Goal: Task Accomplishment & Management: Use online tool/utility

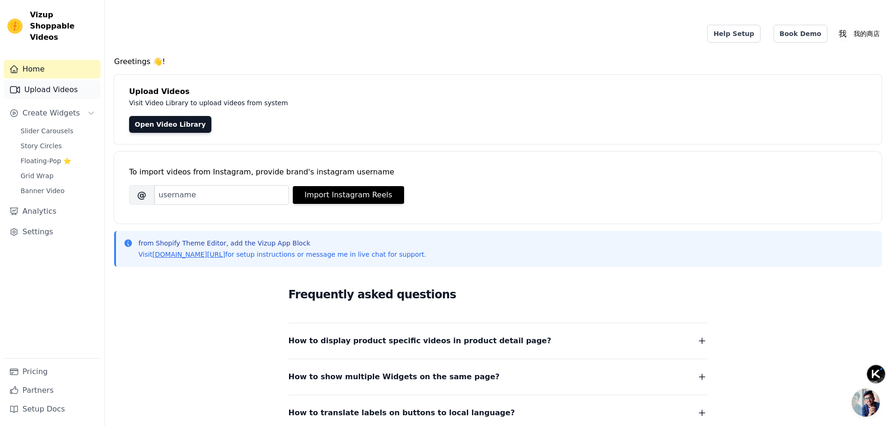
click at [69, 81] on link "Upload Videos" at bounding box center [52, 89] width 97 height 19
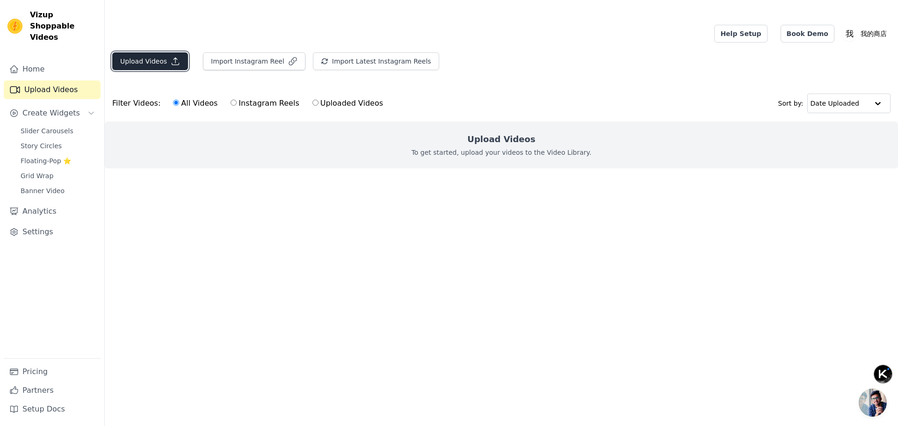
click at [171, 57] on icon "button" at bounding box center [175, 61] width 9 height 9
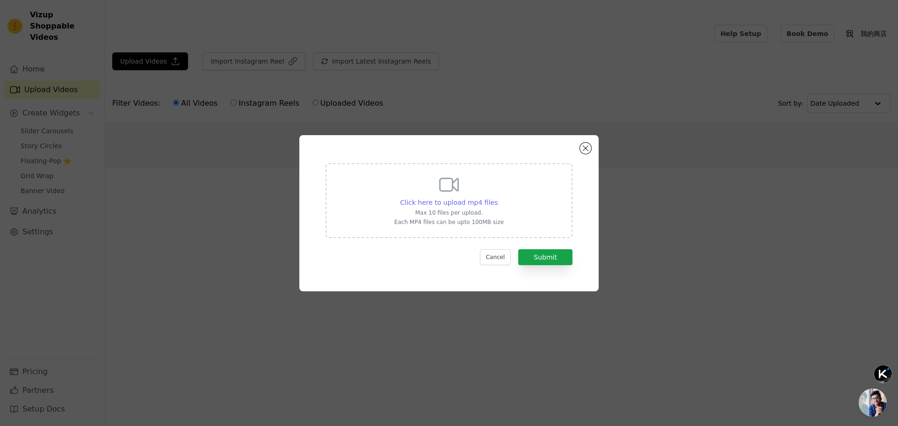
click at [470, 203] on span "Click here to upload mp4 files" at bounding box center [450, 202] width 98 height 7
click at [497, 198] on input "Click here to upload mp4 files Max 10 files per upload. Each MP4 files can be u…" at bounding box center [497, 197] width 0 height 0
type input "C:\fakepath\202508191610.mp4"
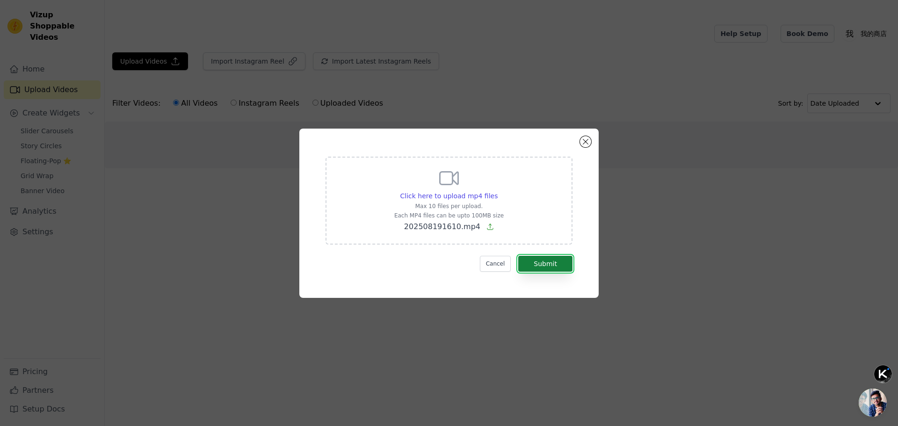
click at [552, 267] on button "Submit" at bounding box center [545, 264] width 54 height 16
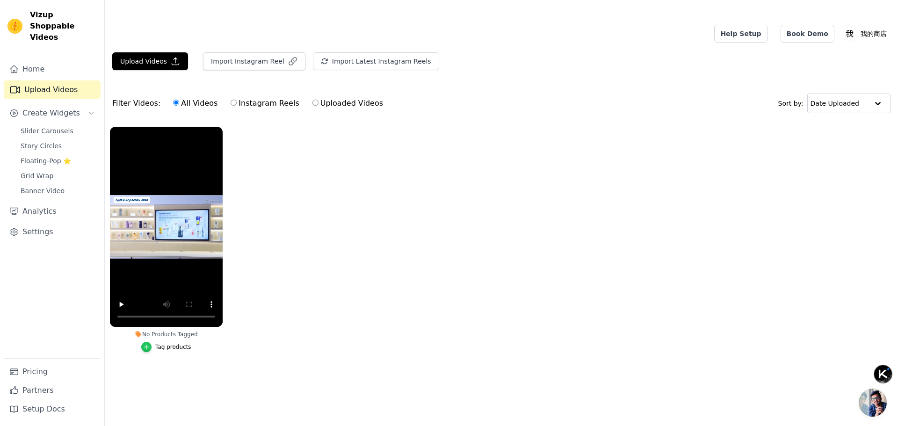
click at [149, 344] on icon "button" at bounding box center [146, 347] width 7 height 7
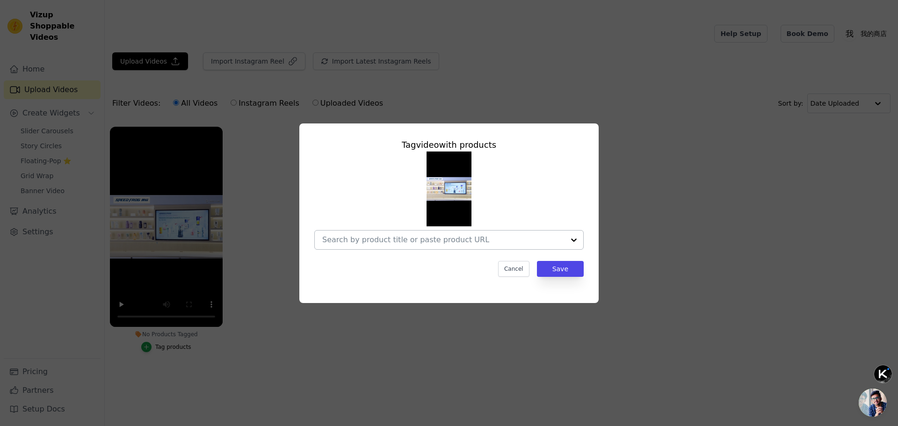
click at [435, 238] on input "No Products Tagged Tag video with products Cancel Save Tag products" at bounding box center [443, 239] width 242 height 9
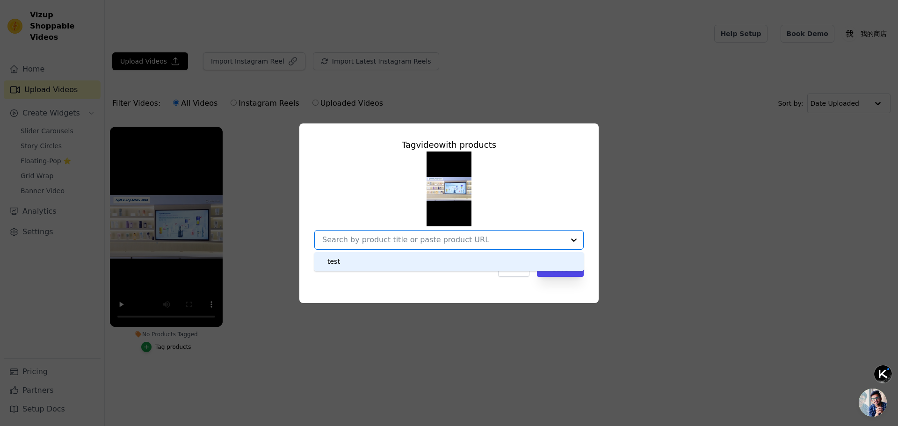
click at [437, 258] on div "test" at bounding box center [449, 261] width 251 height 19
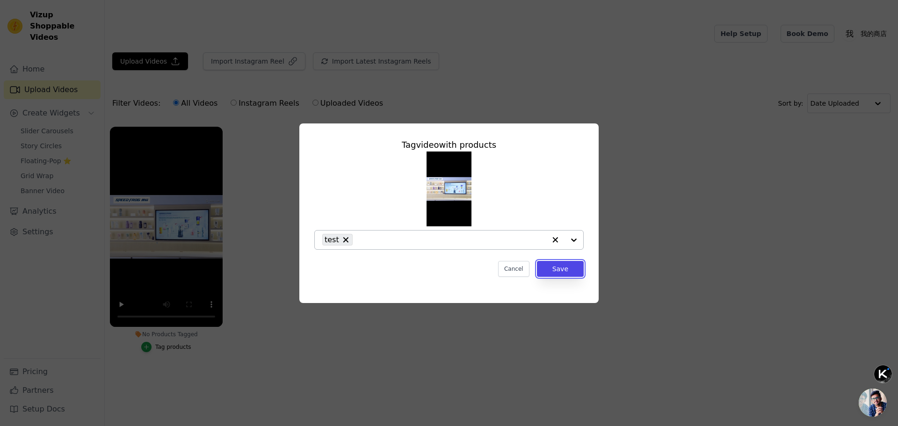
drag, startPoint x: 563, startPoint y: 271, endPoint x: 496, endPoint y: 273, distance: 67.4
click at [563, 271] on button "Save" at bounding box center [560, 269] width 47 height 16
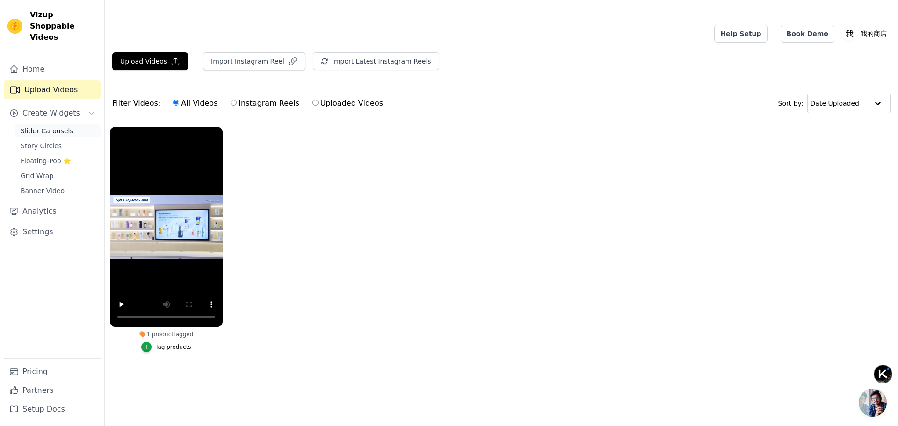
click at [66, 126] on span "Slider Carousels" at bounding box center [47, 130] width 53 height 9
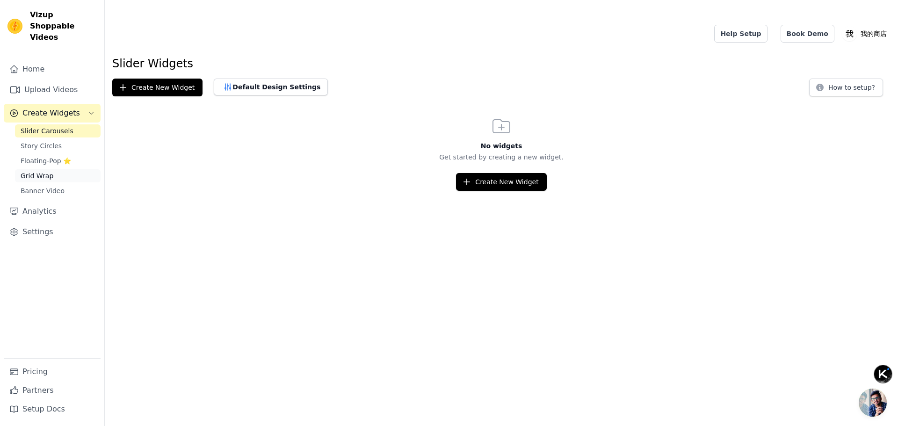
click at [53, 169] on link "Grid Wrap" at bounding box center [58, 175] width 86 height 13
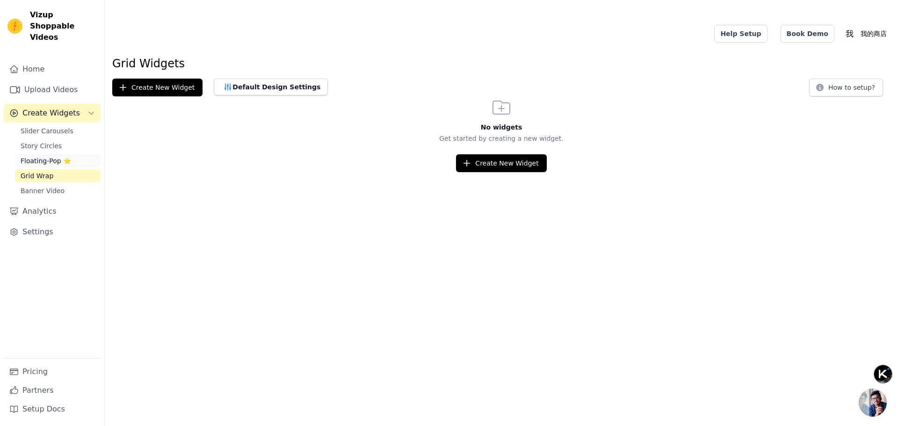
click at [59, 156] on span "Floating-Pop ⭐" at bounding box center [46, 160] width 51 height 9
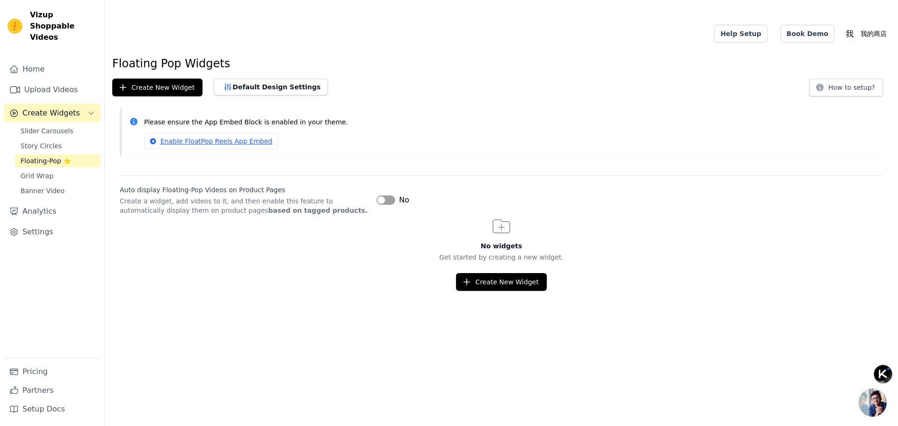
click at [53, 156] on span "Floating-Pop ⭐" at bounding box center [46, 160] width 51 height 9
click at [48, 141] on span "Story Circles" at bounding box center [41, 145] width 41 height 9
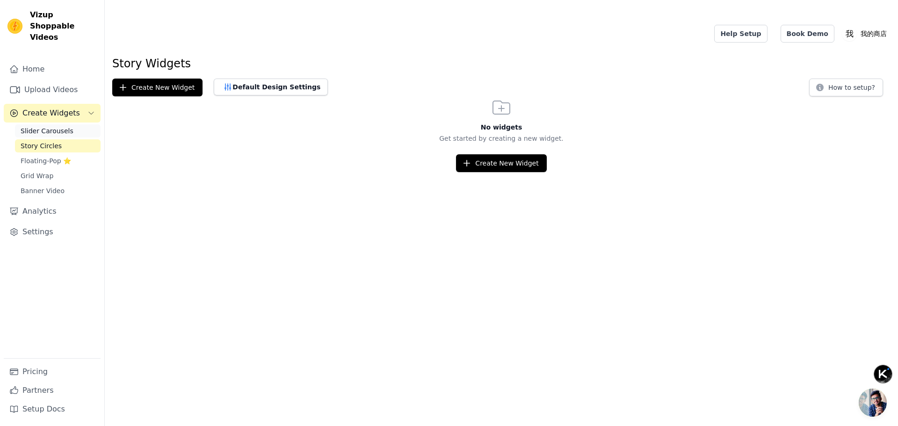
click at [51, 126] on span "Slider Carousels" at bounding box center [47, 130] width 53 height 9
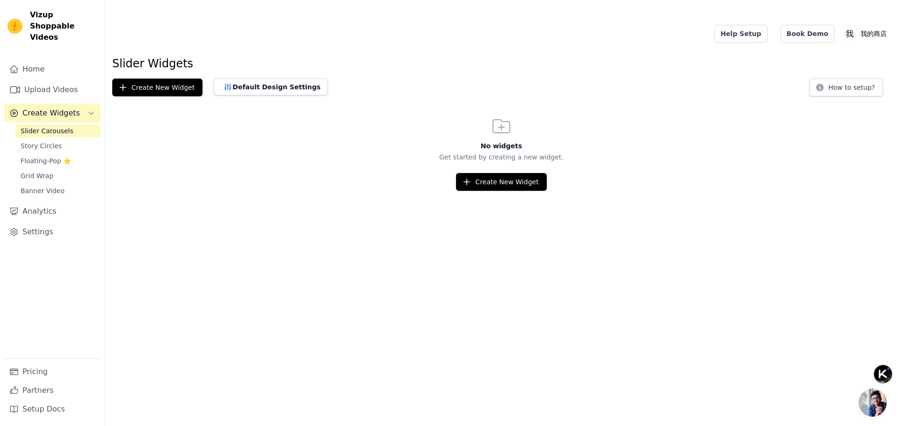
click at [63, 108] on span "Create Widgets" at bounding box center [51, 113] width 58 height 11
click at [52, 184] on link "Banner Video" at bounding box center [58, 190] width 86 height 13
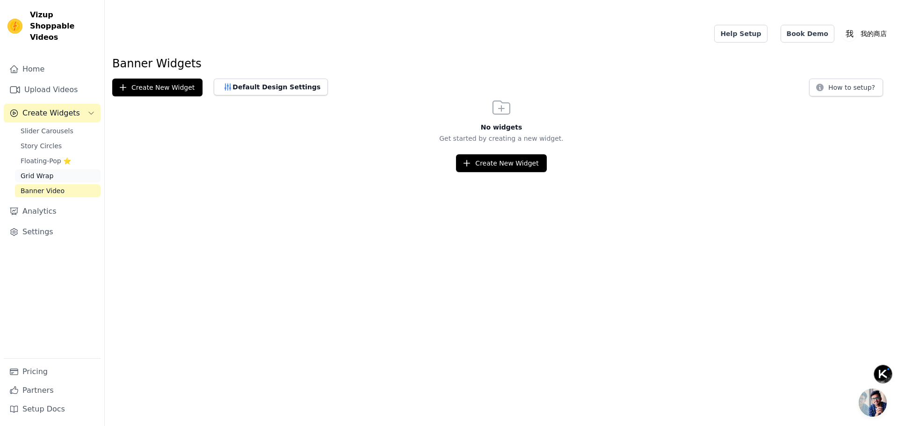
click at [51, 171] on span "Grid Wrap" at bounding box center [37, 175] width 33 height 9
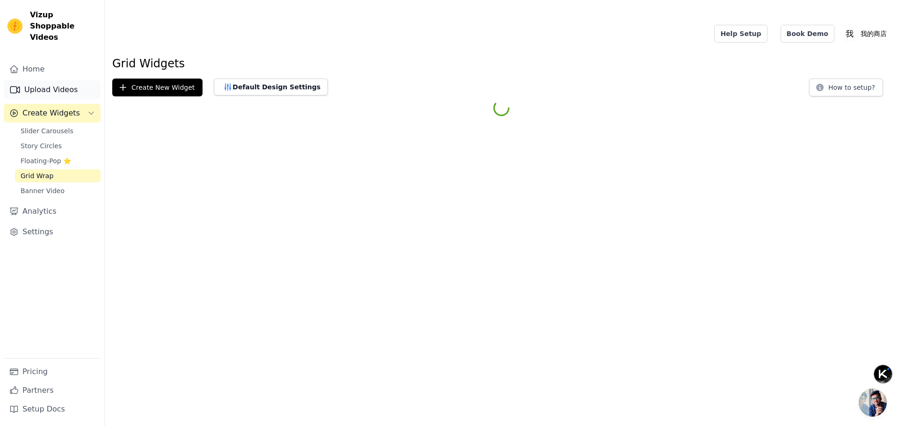
click at [68, 80] on link "Upload Videos" at bounding box center [52, 89] width 97 height 19
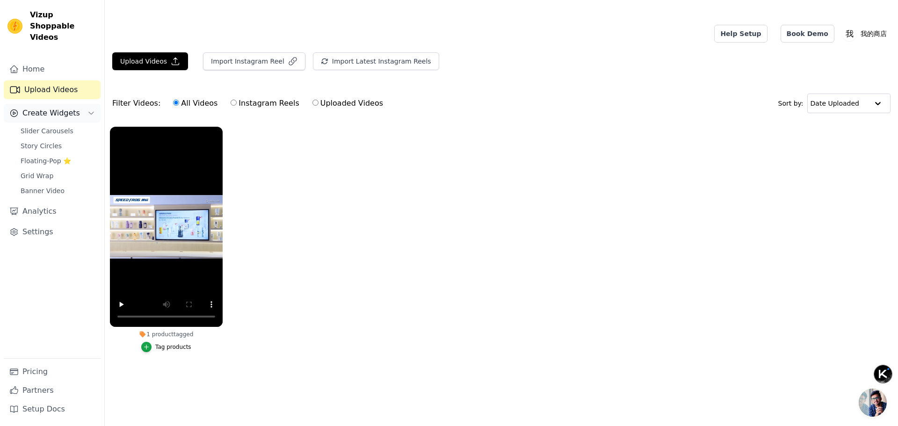
click at [48, 108] on span "Create Widgets" at bounding box center [51, 113] width 58 height 11
click at [58, 108] on span "Create Widgets" at bounding box center [51, 113] width 58 height 11
click at [61, 126] on span "Slider Carousels" at bounding box center [47, 130] width 53 height 9
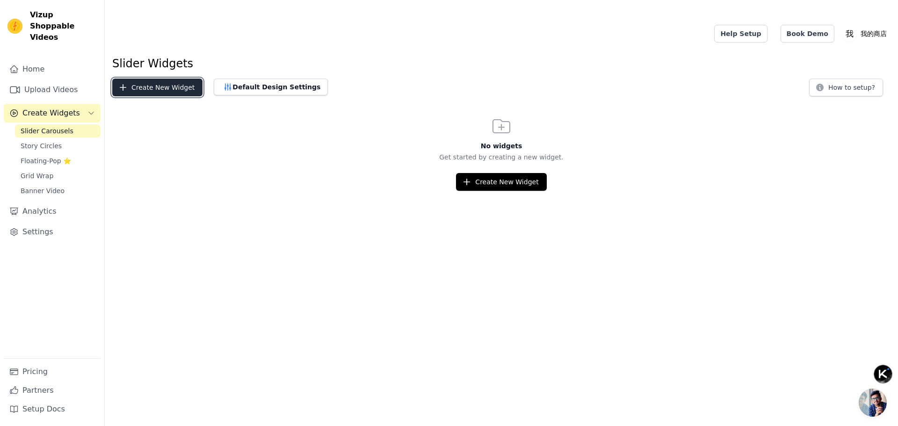
click at [159, 79] on button "Create New Widget" at bounding box center [157, 88] width 90 height 18
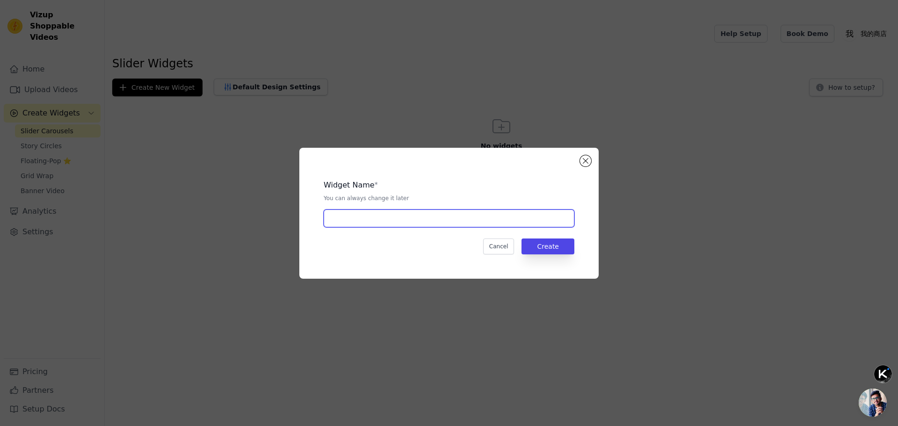
click at [402, 215] on input "text" at bounding box center [449, 219] width 251 height 18
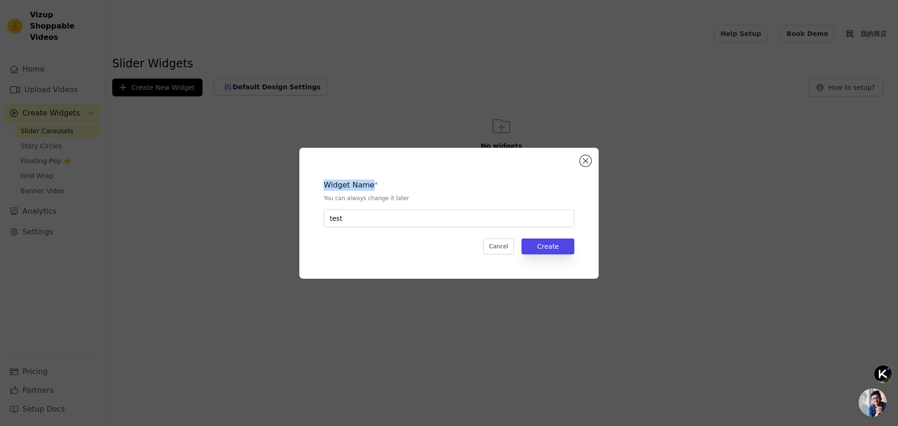
drag, startPoint x: 372, startPoint y: 184, endPoint x: 316, endPoint y: 178, distance: 56.5
click at [316, 178] on div "Widget Name * You can always change it later test Cancel Create" at bounding box center [449, 213] width 270 height 101
copy legend "Widget Name"
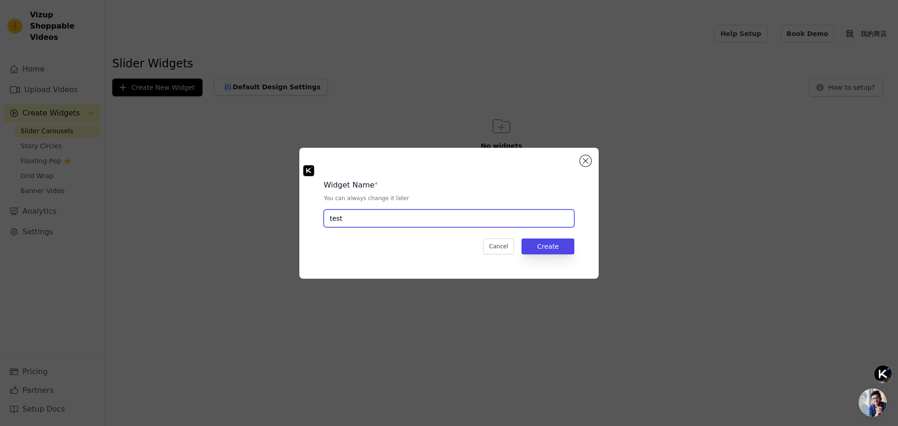
click at [364, 218] on input "test" at bounding box center [449, 219] width 251 height 18
paste input "Widget Name"
drag, startPoint x: 397, startPoint y: 218, endPoint x: 344, endPoint y: 216, distance: 52.4
click at [344, 216] on input "test Widget Name" at bounding box center [449, 219] width 251 height 18
type input "test slider widgets"
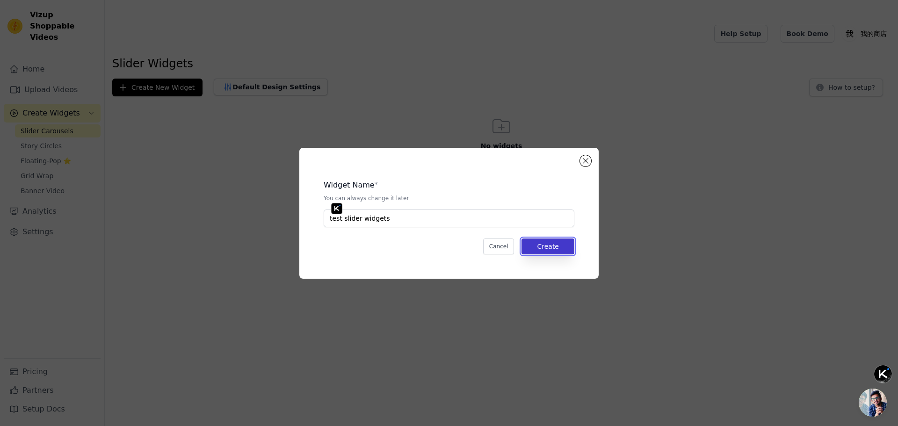
click at [564, 247] on button "Create" at bounding box center [548, 247] width 53 height 16
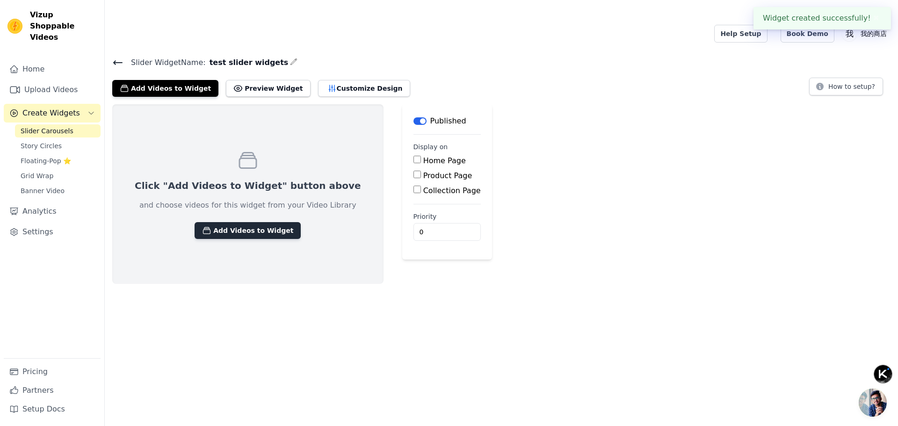
click at [271, 222] on button "Add Videos to Widget" at bounding box center [248, 230] width 106 height 17
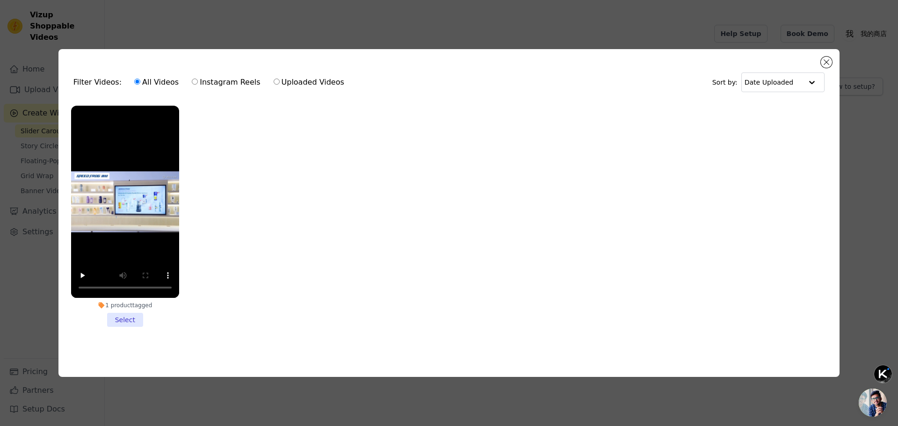
drag, startPoint x: 128, startPoint y: 318, endPoint x: 285, endPoint y: 326, distance: 156.5
click at [129, 318] on li "1 product tagged Select" at bounding box center [125, 216] width 108 height 221
click at [0, 0] on input "1 product tagged Select" at bounding box center [0, 0] width 0 height 0
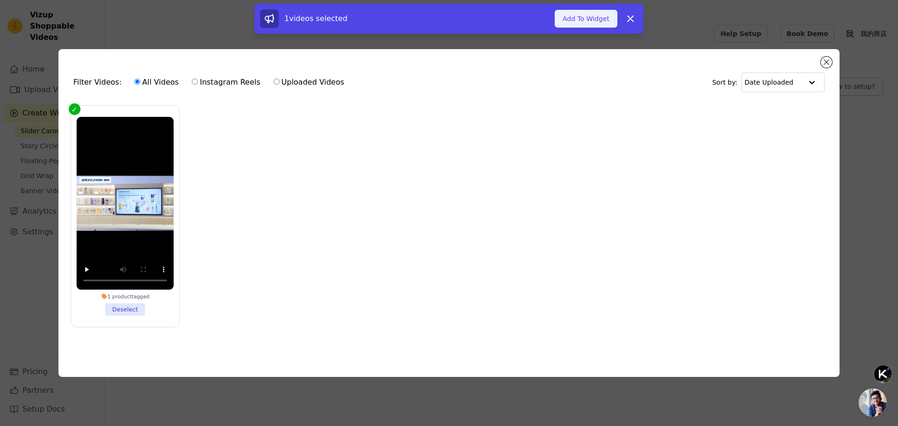
click at [593, 24] on button "Add To Widget" at bounding box center [586, 19] width 63 height 18
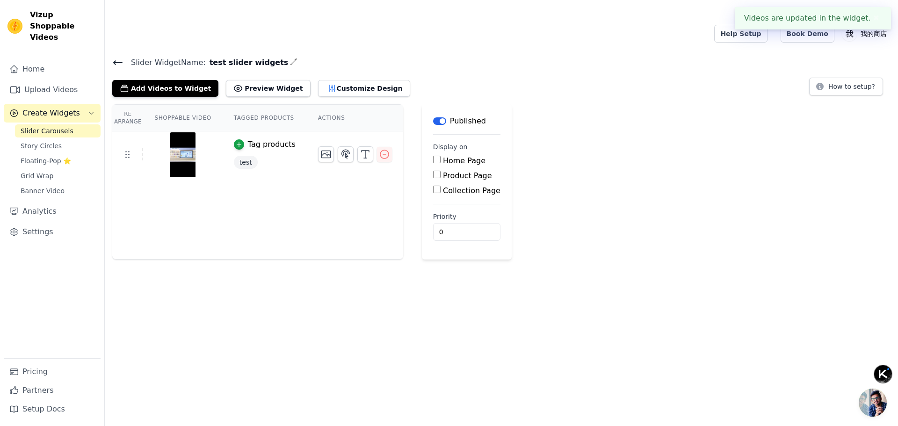
click at [625, 120] on div "Re Arrange Shoppable Video Tagged Products Actions Tag products test Save Video…" at bounding box center [502, 181] width 794 height 155
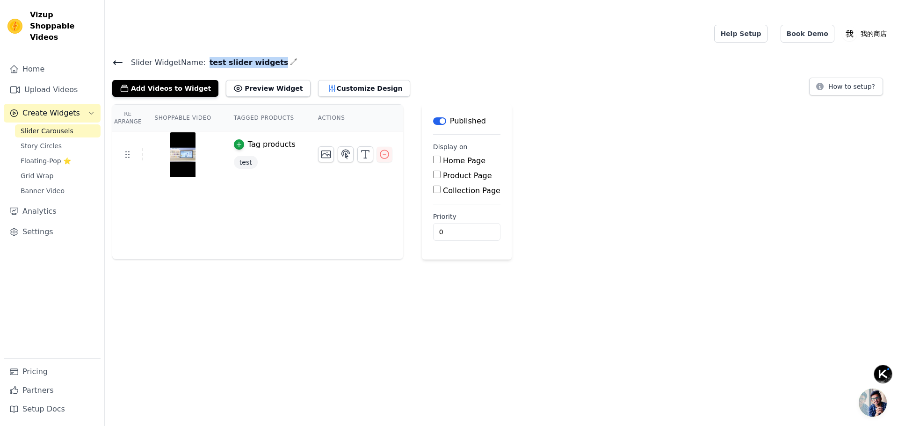
drag, startPoint x: 209, startPoint y: 42, endPoint x: 278, endPoint y: 41, distance: 68.8
click at [278, 56] on h4 "Slider Widget Name: test slider widgets" at bounding box center [501, 62] width 779 height 13
copy span "test slider widgets"
drag, startPoint x: 60, startPoint y: 28, endPoint x: 31, endPoint y: 12, distance: 33.1
click at [31, 12] on span "Vizup Shoppable Videos" at bounding box center [63, 26] width 67 height 34
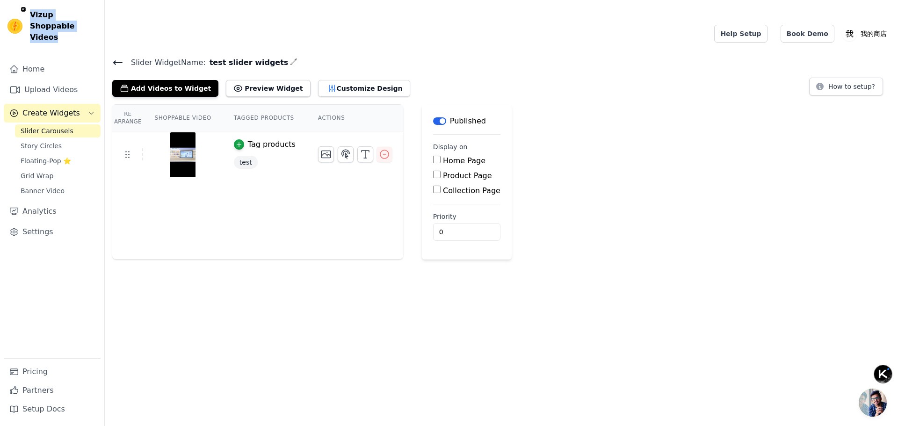
copy span "Vizup Shoppable Videos"
drag, startPoint x: 277, startPoint y: 155, endPoint x: 266, endPoint y: 155, distance: 10.8
click at [277, 155] on td "Tag products test" at bounding box center [265, 154] width 84 height 47
drag, startPoint x: 48, startPoint y: 83, endPoint x: 56, endPoint y: 83, distance: 8.0
click at [48, 83] on link "Upload Videos" at bounding box center [52, 89] width 97 height 19
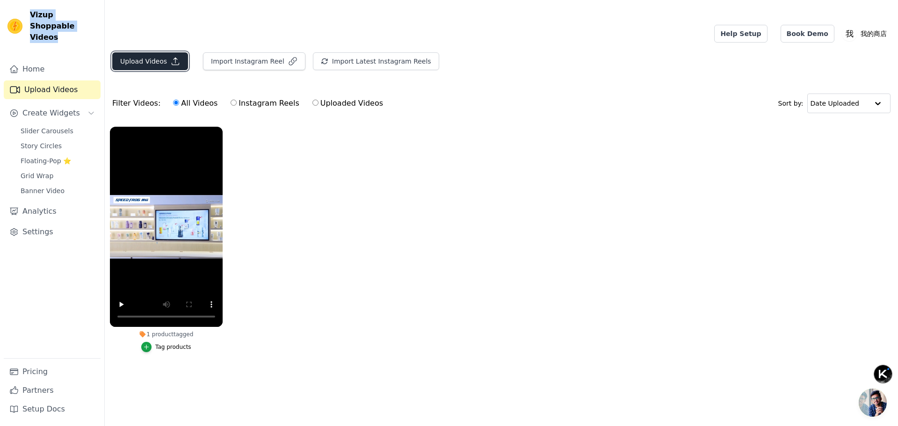
click at [142, 52] on button "Upload Videos" at bounding box center [150, 61] width 76 height 18
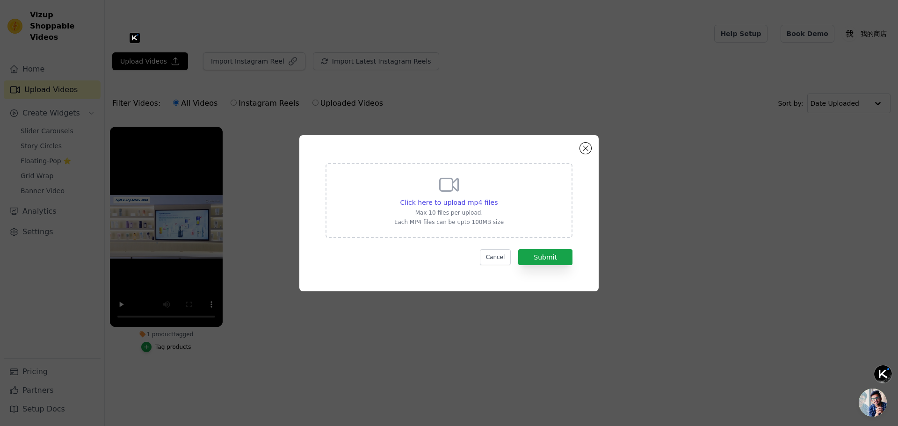
click at [511, 205] on div "Click here to upload mp4 files Max 10 files per upload. Each MP4 files can be u…" at bounding box center [449, 200] width 247 height 75
click at [498, 198] on input "Click here to upload mp4 files Max 10 files per upload. Each MP4 files can be u…" at bounding box center [497, 197] width 0 height 0
type input "C:\fakepath\202508191610.mp4"
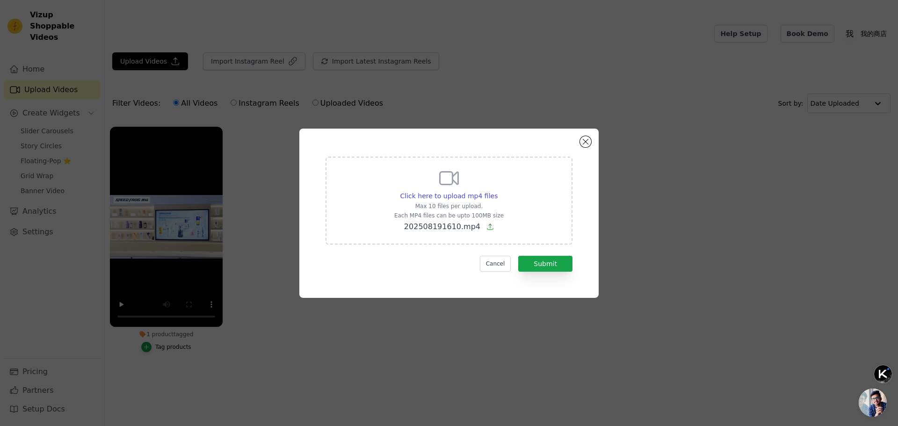
click at [452, 189] on icon at bounding box center [449, 178] width 22 height 22
click at [497, 191] on input "Click here to upload mp4 files Max 10 files per upload. Each MP4 files can be u…" at bounding box center [497, 191] width 0 height 0
click at [564, 262] on button "Submit" at bounding box center [545, 264] width 54 height 16
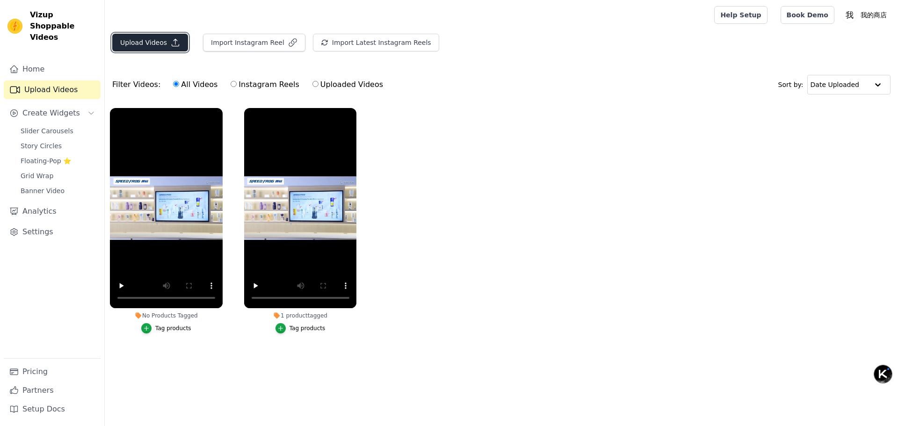
click at [152, 39] on button "Upload Videos" at bounding box center [150, 43] width 76 height 18
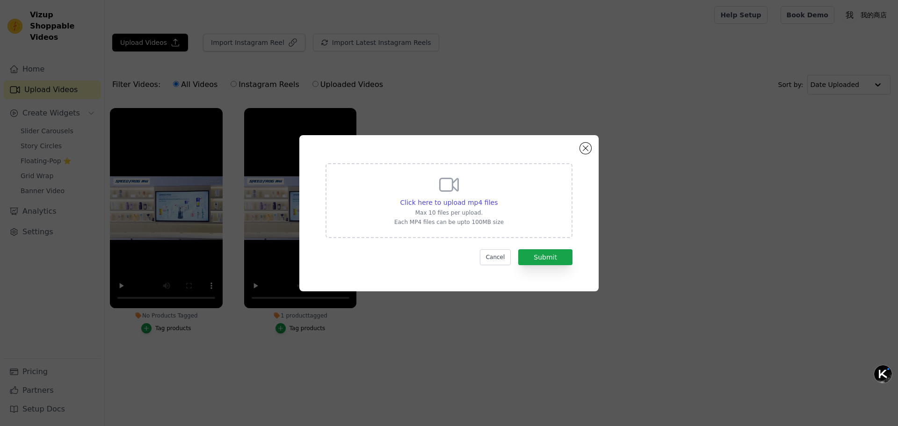
click at [457, 208] on div "Click here to upload mp4 files Max 10 files per upload. Each MP4 files can be u…" at bounding box center [449, 200] width 110 height 52
click at [497, 198] on input "Click here to upload mp4 files Max 10 files per upload. Each MP4 files can be u…" at bounding box center [497, 197] width 0 height 0
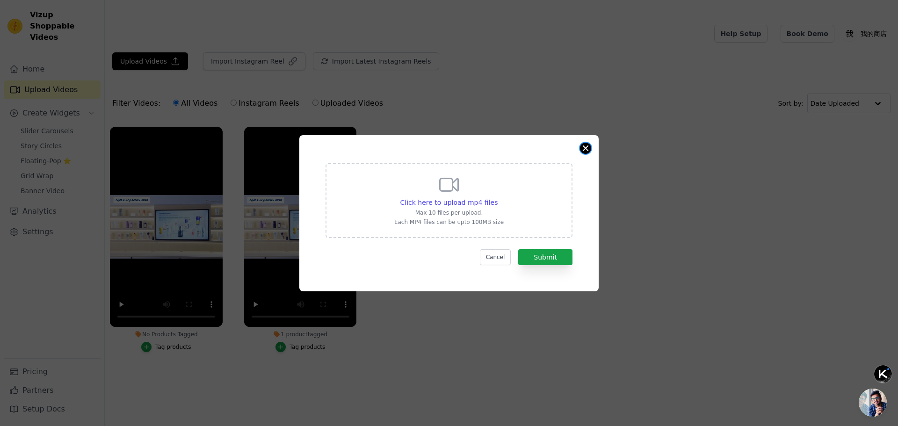
click at [587, 148] on button "Close modal" at bounding box center [585, 148] width 11 height 11
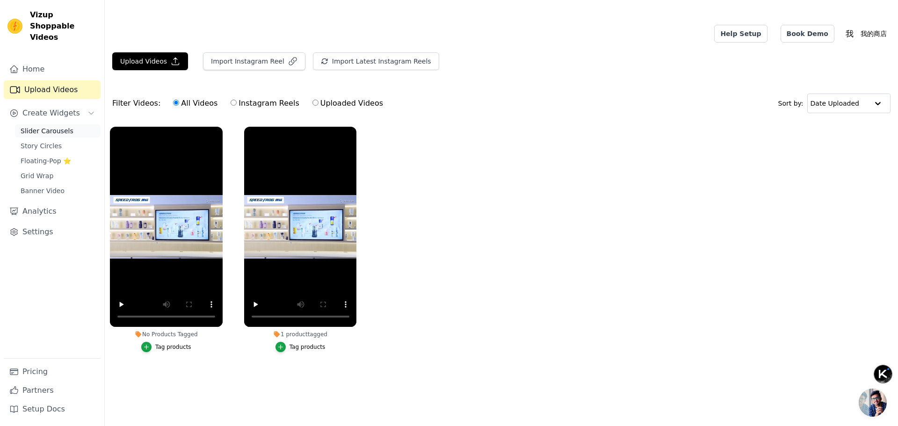
click at [55, 126] on span "Slider Carousels" at bounding box center [47, 130] width 53 height 9
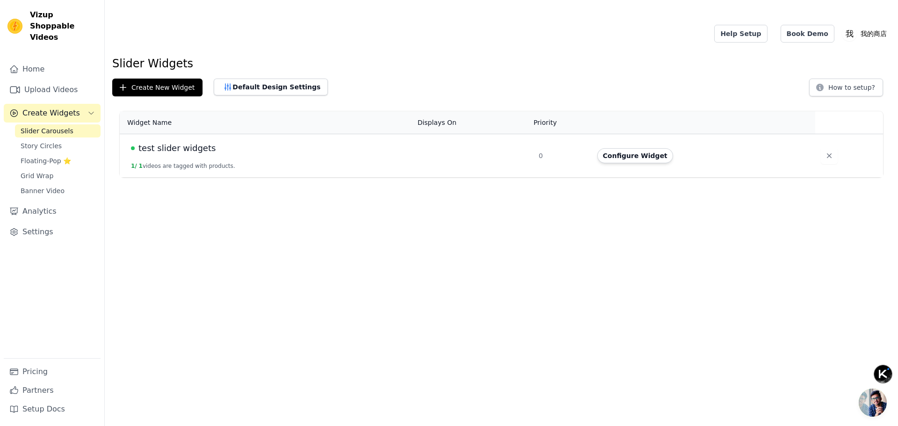
click at [438, 139] on td at bounding box center [472, 156] width 121 height 44
click at [178, 142] on span "test slider widgets" at bounding box center [177, 148] width 77 height 13
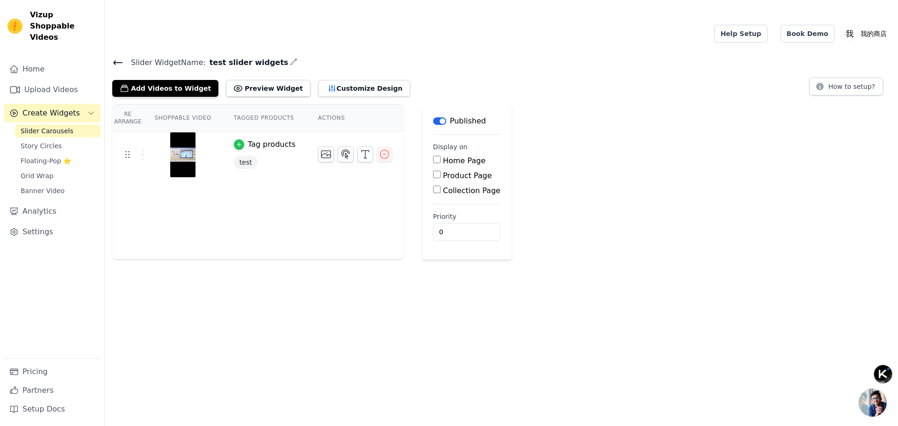
click at [239, 141] on icon "button" at bounding box center [239, 144] width 7 height 7
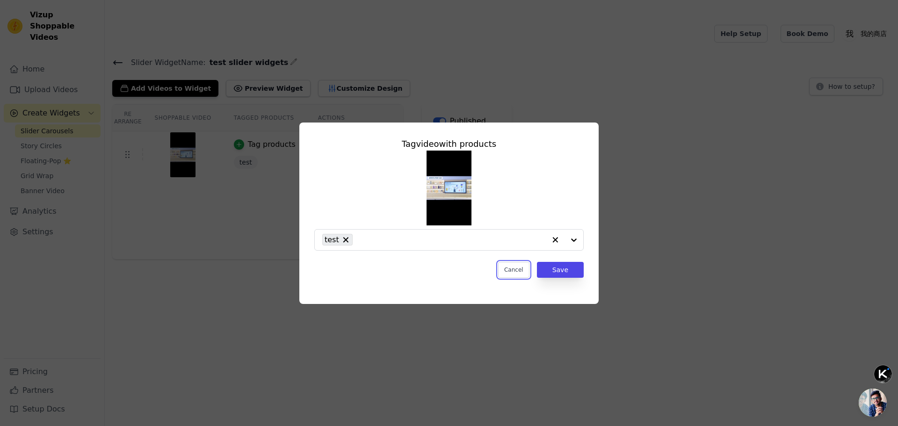
drag, startPoint x: 520, startPoint y: 269, endPoint x: 502, endPoint y: 275, distance: 18.8
click at [520, 269] on button "Cancel" at bounding box center [513, 270] width 31 height 16
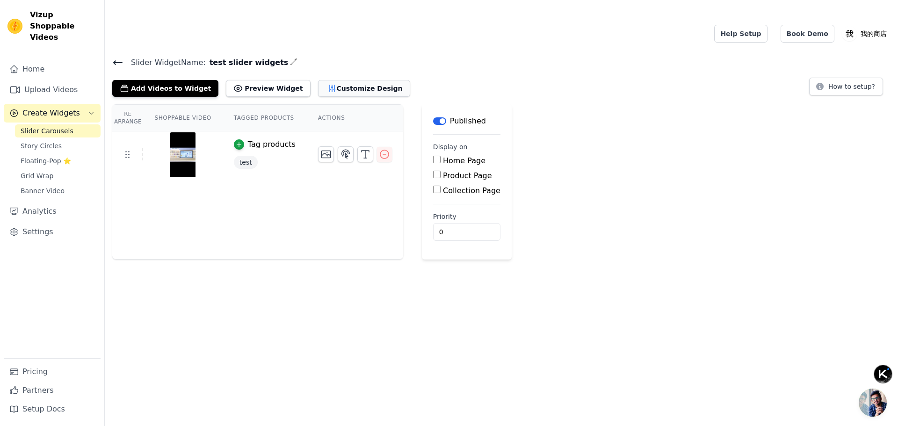
click at [357, 80] on button "Customize Design" at bounding box center [364, 88] width 92 height 17
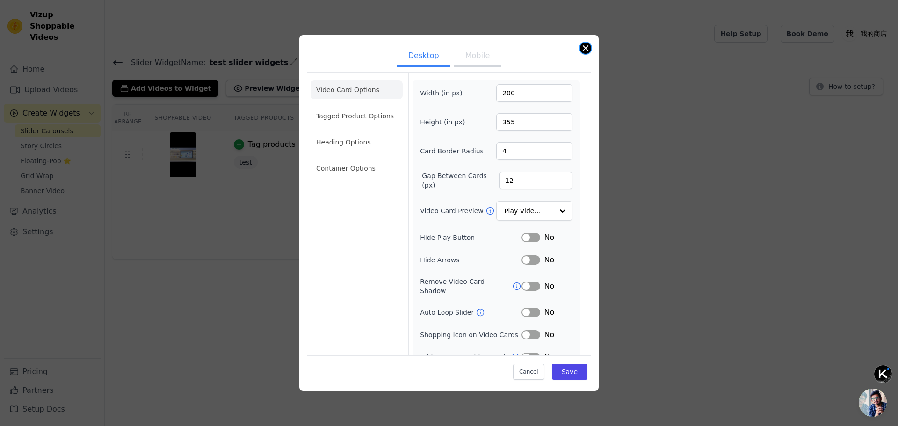
click at [584, 50] on button "Close modal" at bounding box center [585, 48] width 11 height 11
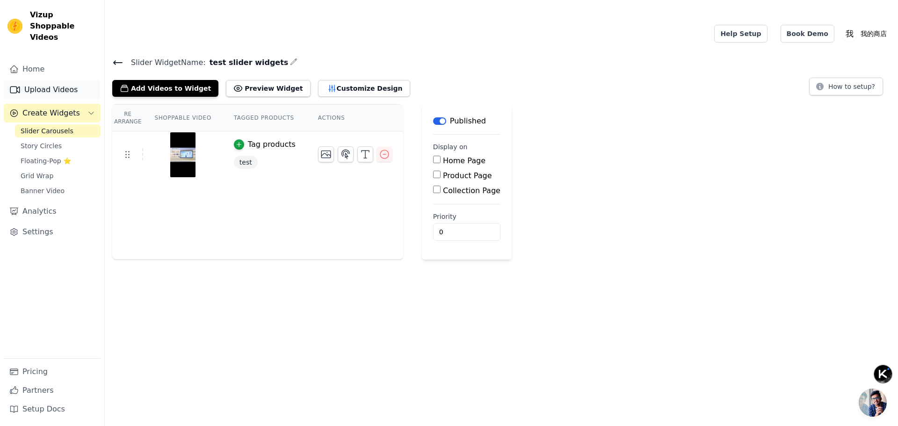
click at [56, 84] on link "Upload Videos" at bounding box center [52, 89] width 97 height 19
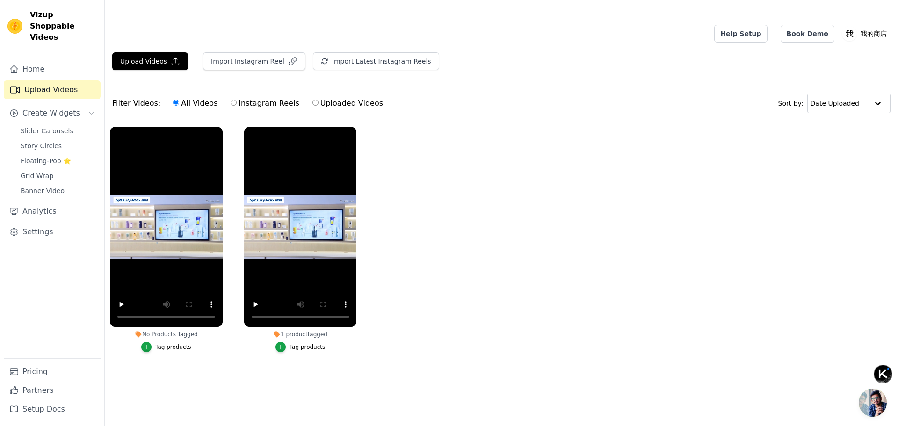
click at [177, 343] on div "Tag products" at bounding box center [173, 346] width 36 height 7
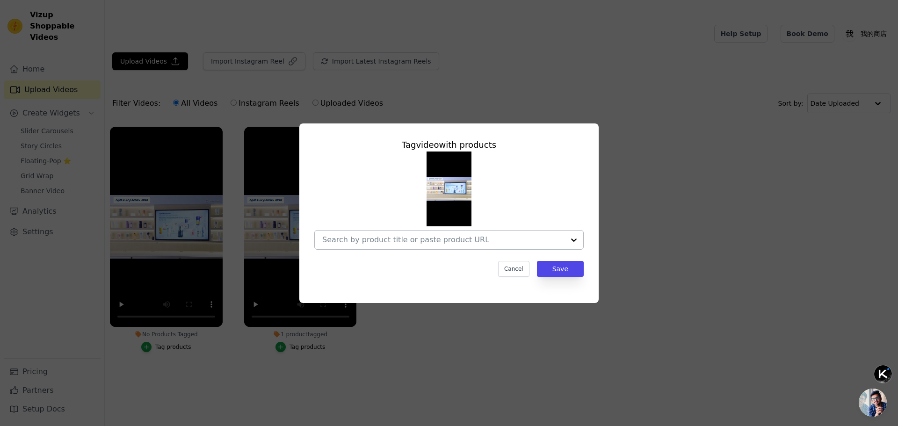
click at [559, 242] on input "No Products Tagged Tag video with products Cancel Save Tag products" at bounding box center [443, 239] width 242 height 9
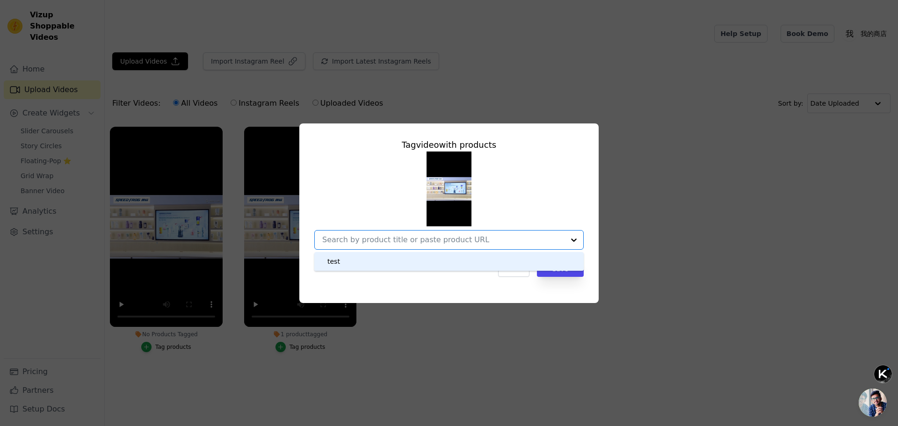
click at [484, 260] on div "test" at bounding box center [449, 261] width 251 height 19
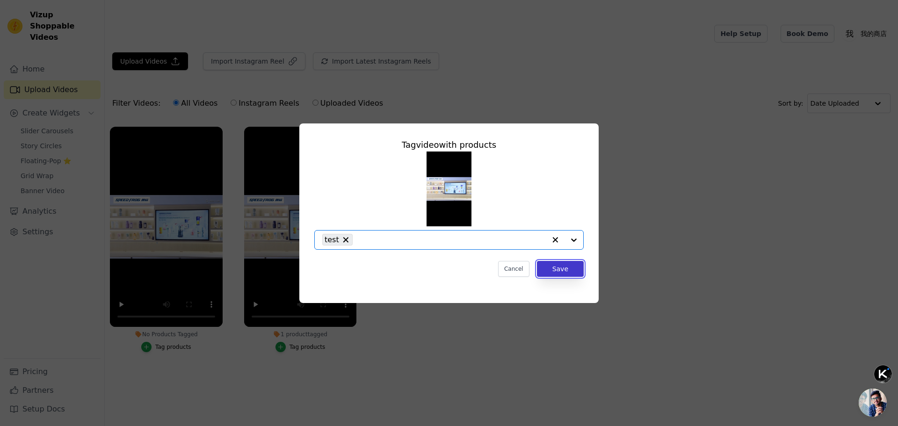
click at [560, 266] on button "Save" at bounding box center [560, 269] width 47 height 16
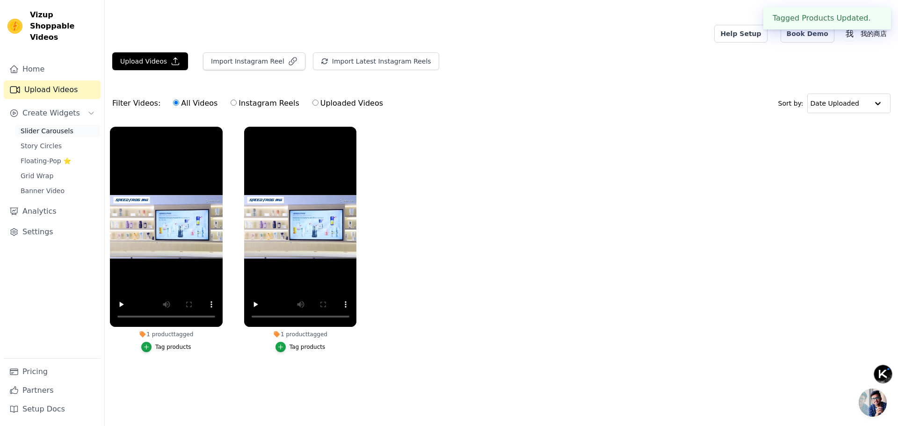
click at [59, 126] on span "Slider Carousels" at bounding box center [47, 130] width 53 height 9
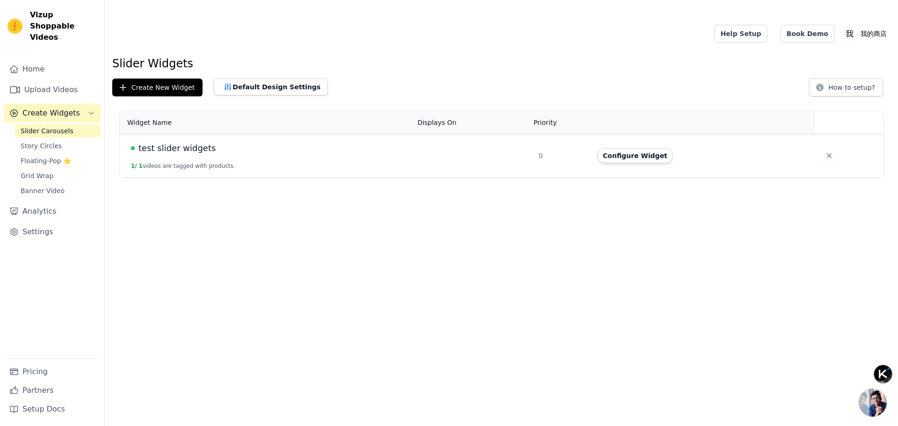
click at [218, 138] on td "test slider widgets 1 / 1 videos are tagged with products." at bounding box center [266, 156] width 292 height 44
click at [641, 148] on button "Configure Widget" at bounding box center [636, 155] width 76 height 15
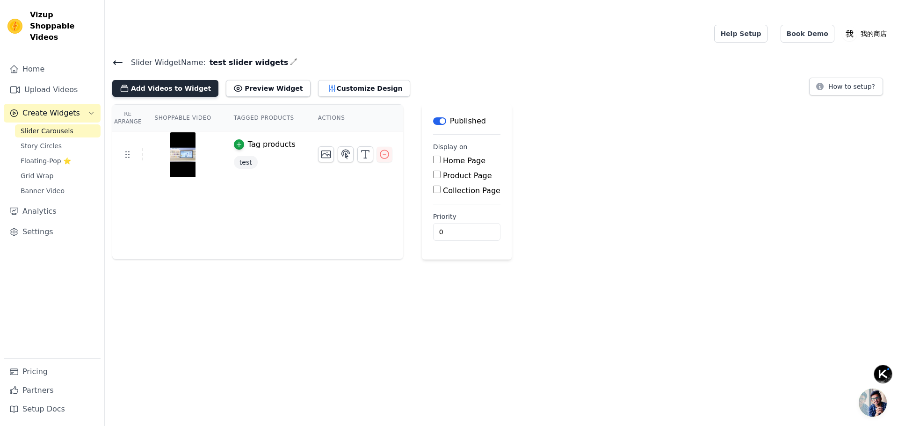
click at [153, 80] on button "Add Videos to Widget" at bounding box center [165, 88] width 106 height 17
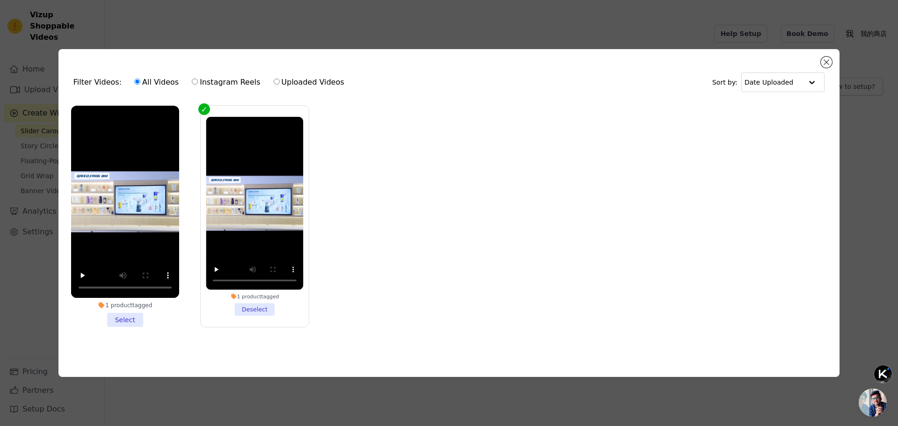
click at [125, 315] on li "1 product tagged Select" at bounding box center [125, 216] width 108 height 221
click at [0, 0] on input "1 product tagged Select" at bounding box center [0, 0] width 0 height 0
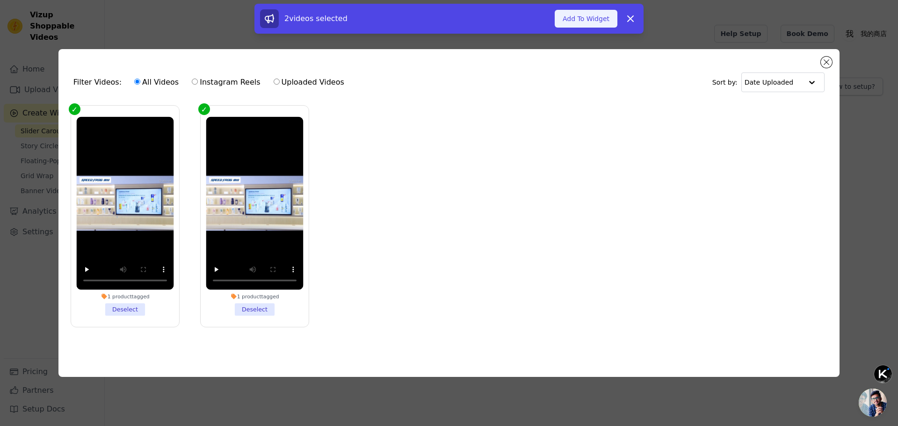
click at [585, 14] on button "Add To Widget" at bounding box center [586, 19] width 63 height 18
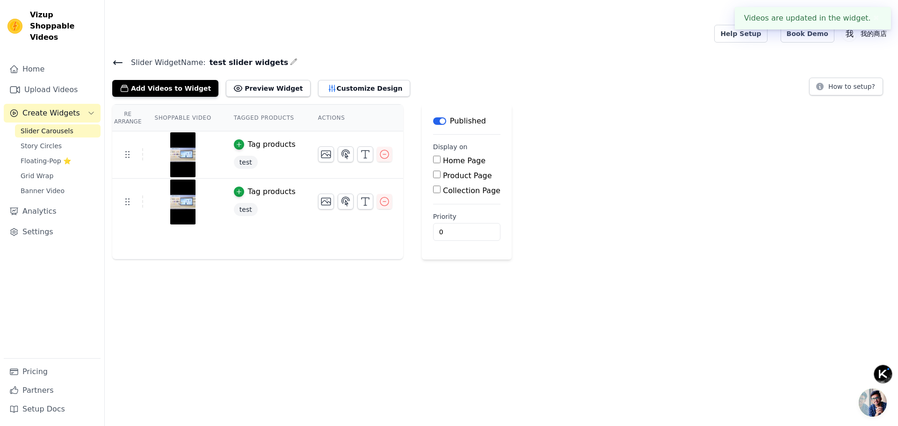
click at [555, 76] on div "Add Videos to Widget Preview Widget Customize Design How to setup?" at bounding box center [501, 86] width 779 height 21
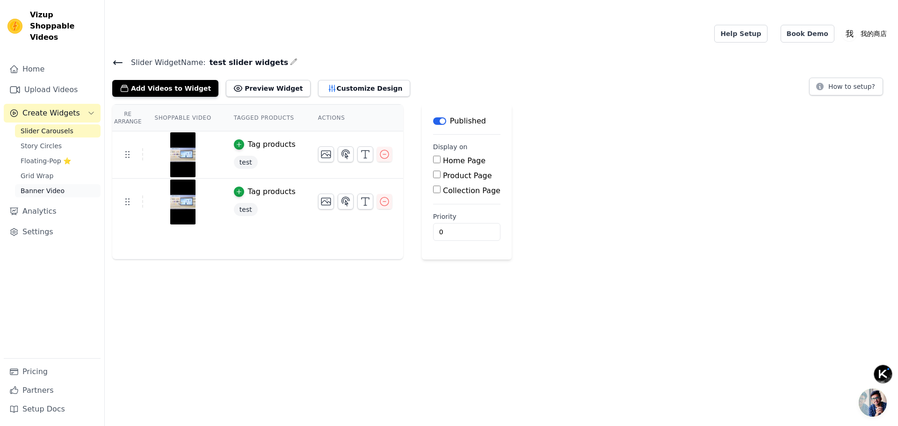
click at [48, 186] on span "Banner Video" at bounding box center [43, 190] width 44 height 9
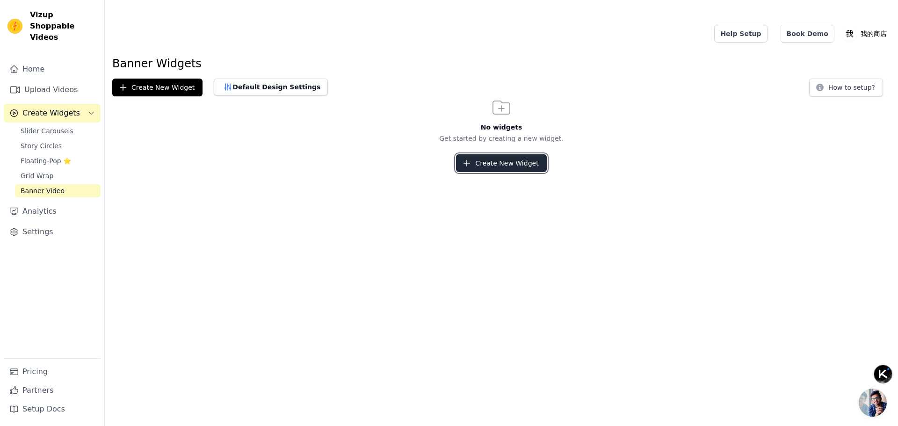
click at [503, 154] on button "Create New Widget" at bounding box center [501, 163] width 90 height 18
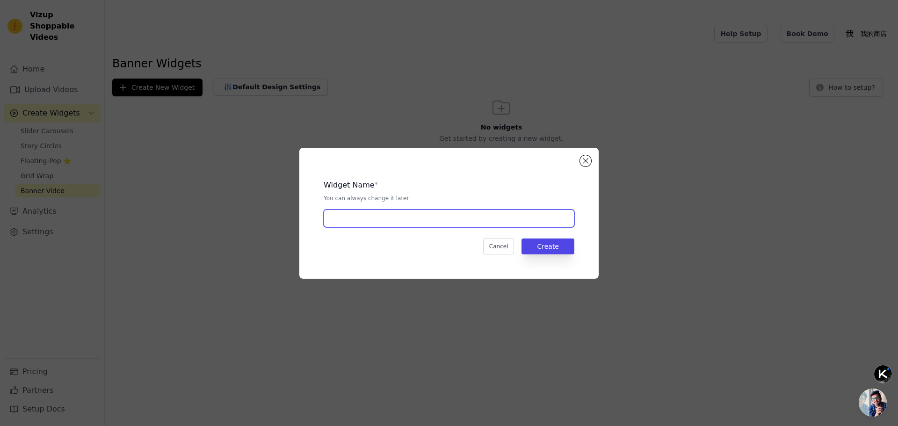
click at [449, 216] on input "text" at bounding box center [449, 219] width 251 height 18
click at [381, 218] on input "test banner wideget" at bounding box center [449, 219] width 251 height 18
type input "test banner widget"
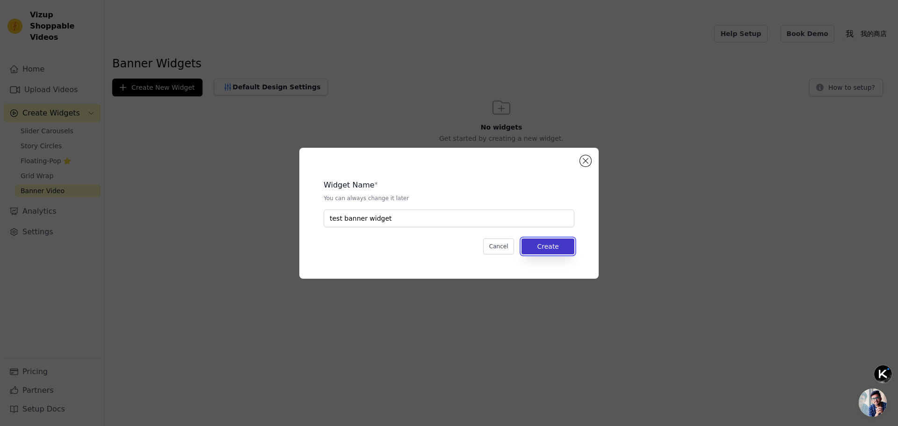
click at [539, 243] on button "Create" at bounding box center [548, 247] width 53 height 16
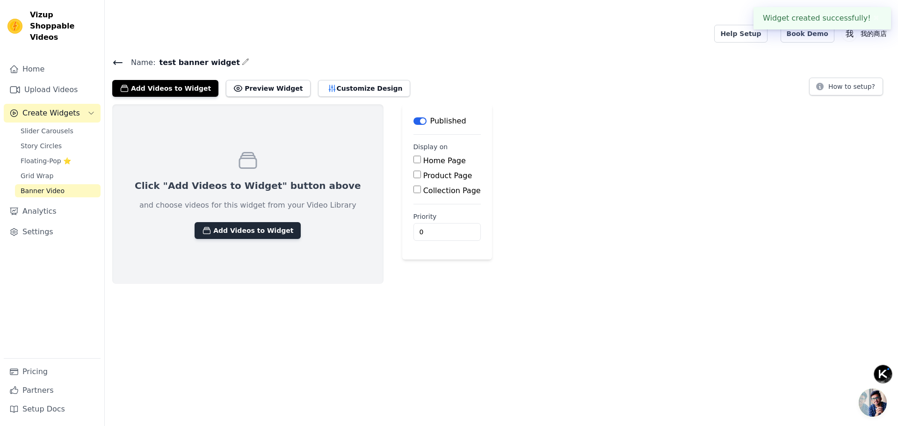
click at [241, 222] on button "Add Videos to Widget" at bounding box center [248, 230] width 106 height 17
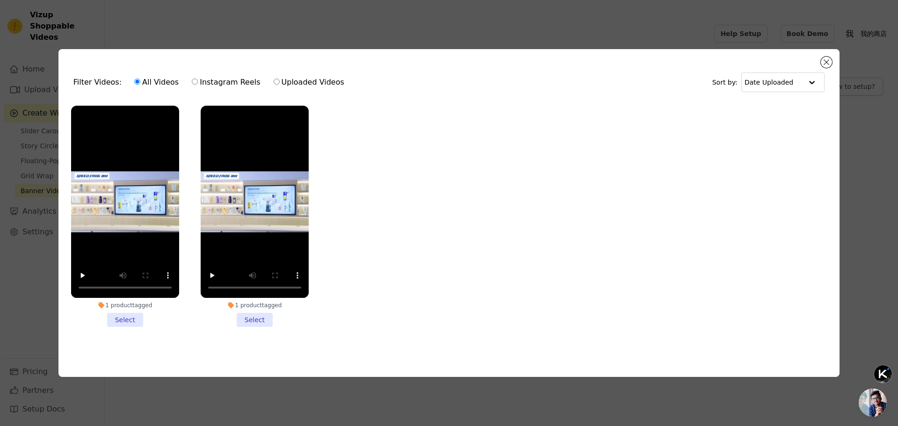
click at [121, 318] on li "1 product tagged Select" at bounding box center [125, 216] width 108 height 221
click at [0, 0] on input "1 product tagged Select" at bounding box center [0, 0] width 0 height 0
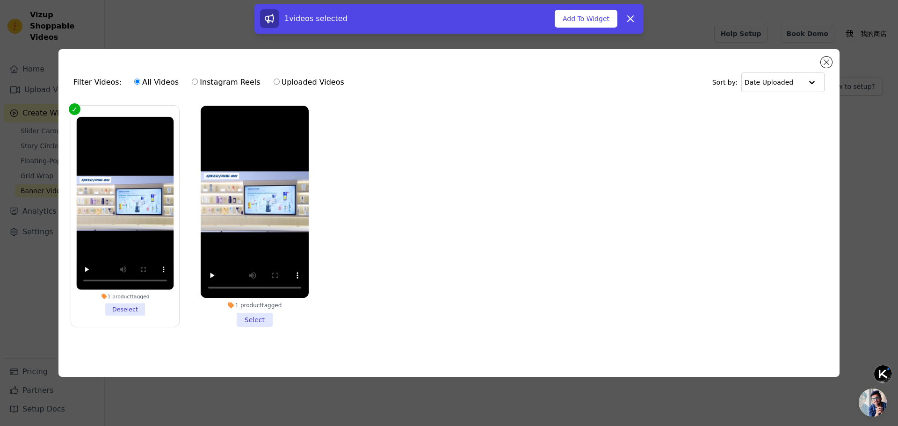
drag, startPoint x: 248, startPoint y: 313, endPoint x: 256, endPoint y: 319, distance: 10.0
click at [249, 314] on li "1 product tagged Select" at bounding box center [255, 216] width 108 height 221
click at [0, 0] on input "1 product tagged Select" at bounding box center [0, 0] width 0 height 0
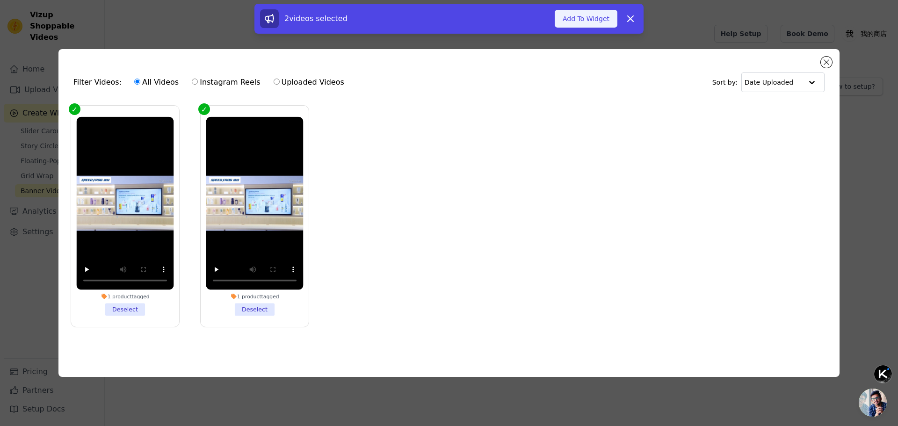
click at [578, 17] on button "Add To Widget" at bounding box center [586, 19] width 63 height 18
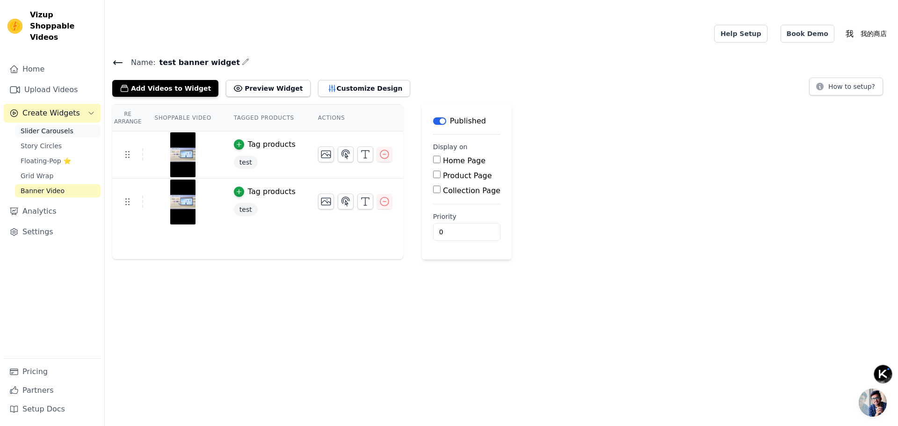
click at [49, 126] on span "Slider Carousels" at bounding box center [47, 130] width 53 height 9
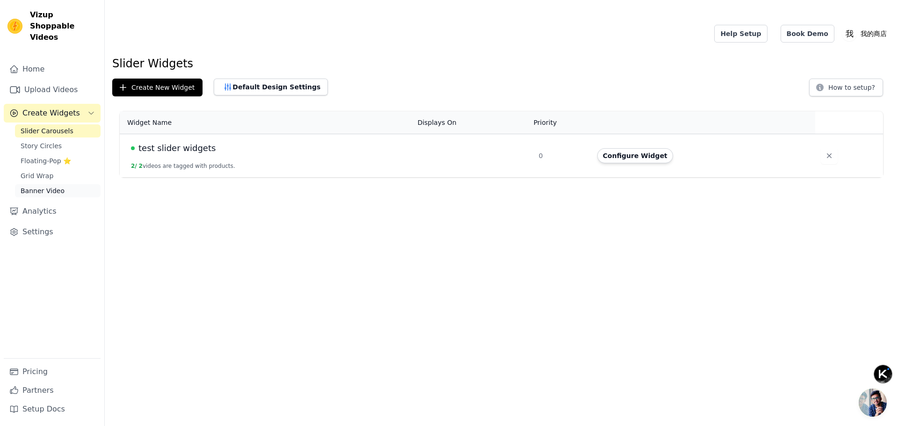
click at [40, 186] on span "Banner Video" at bounding box center [43, 190] width 44 height 9
click at [618, 148] on button "Configure Widget" at bounding box center [636, 155] width 76 height 15
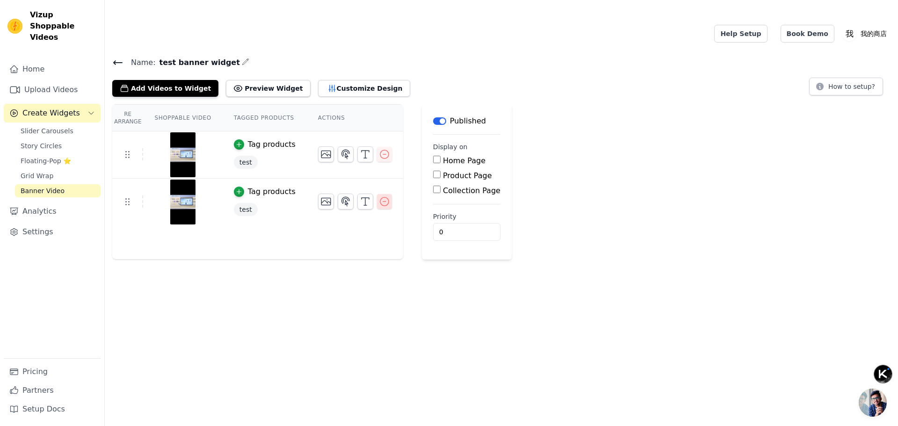
click at [385, 197] on icon "button" at bounding box center [384, 201] width 8 height 8
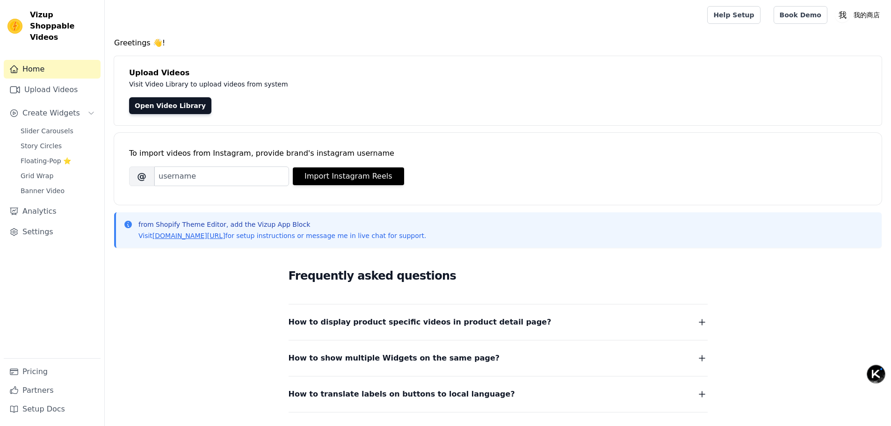
scroll to position [47, 0]
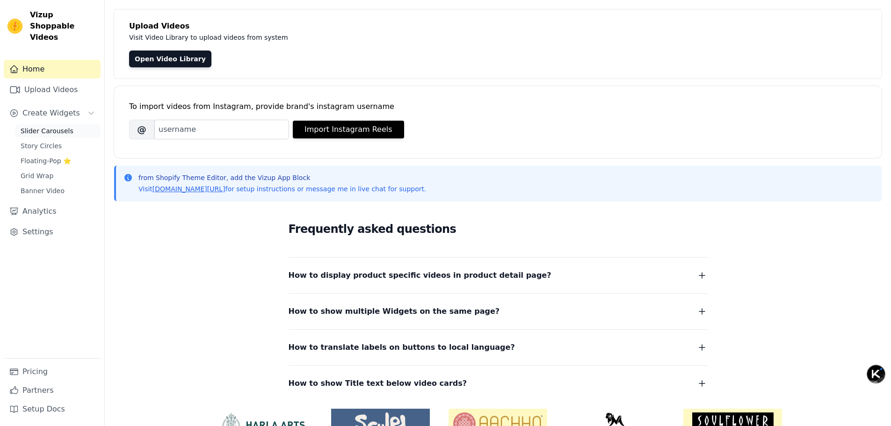
click at [64, 126] on span "Slider Carousels" at bounding box center [47, 130] width 53 height 9
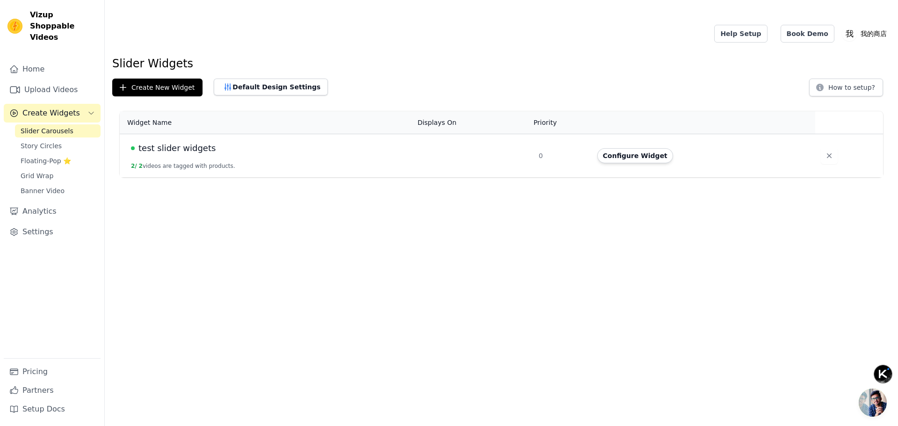
click at [343, 177] on html "Vizup Shoppable Videos Home Upload Videos Create Widgets Slider Carousels Story…" at bounding box center [449, 88] width 898 height 177
click at [644, 148] on button "Configure Widget" at bounding box center [636, 155] width 76 height 15
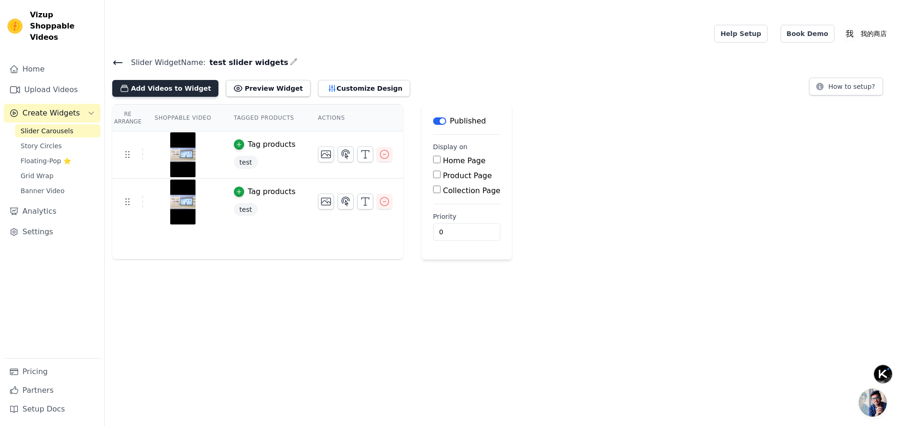
click at [155, 80] on button "Add Videos to Widget" at bounding box center [165, 88] width 106 height 17
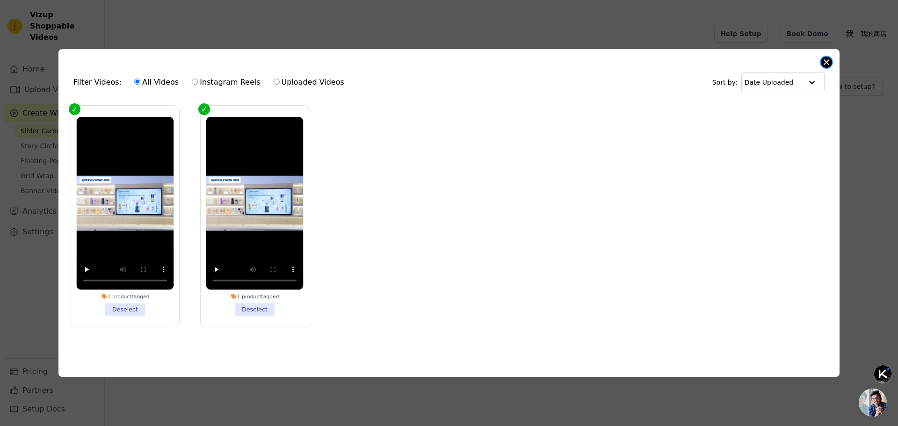
click at [827, 61] on button "Close modal" at bounding box center [826, 62] width 11 height 11
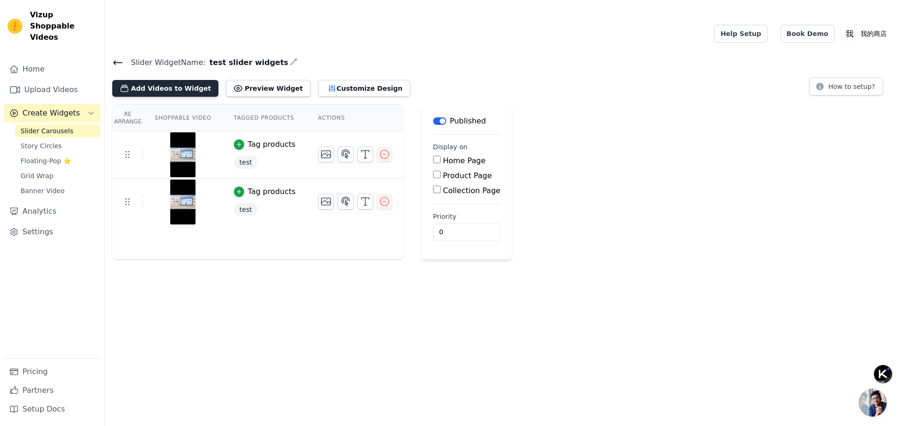
click at [165, 80] on button "Add Videos to Widget" at bounding box center [165, 88] width 106 height 17
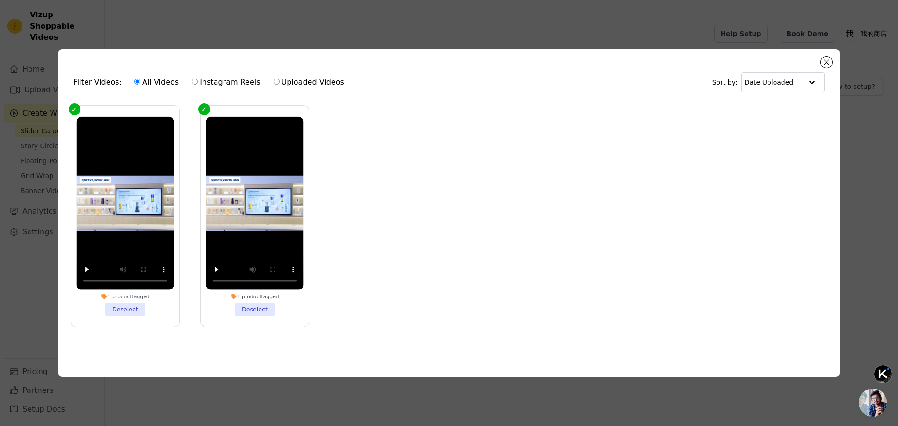
click at [278, 80] on label "Uploaded Videos" at bounding box center [309, 82] width 72 height 12
click at [278, 80] on input "Uploaded Videos" at bounding box center [277, 82] width 6 height 6
radio input "true"
click at [276, 79] on input "Uploaded Videos" at bounding box center [277, 82] width 6 height 6
click at [830, 66] on div "Filter Videos: All Videos Instagram Reels Uploaded Videos Sort by: Date Uploaded" at bounding box center [449, 82] width 767 height 37
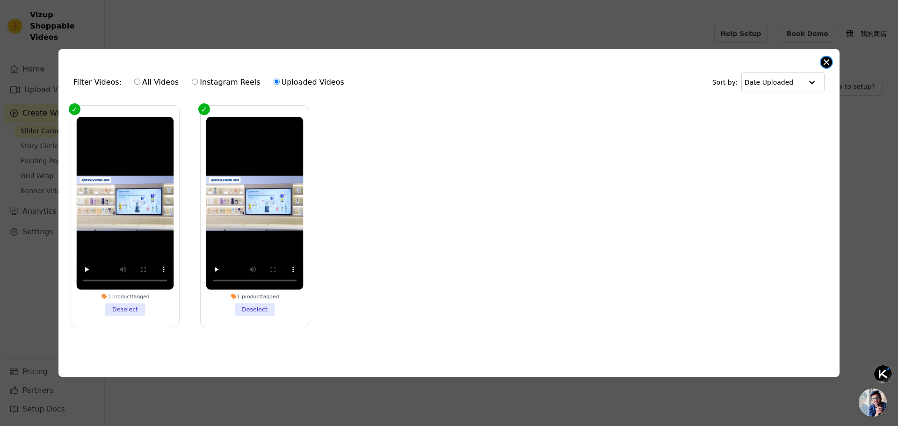
click at [829, 61] on button "Close modal" at bounding box center [826, 62] width 11 height 11
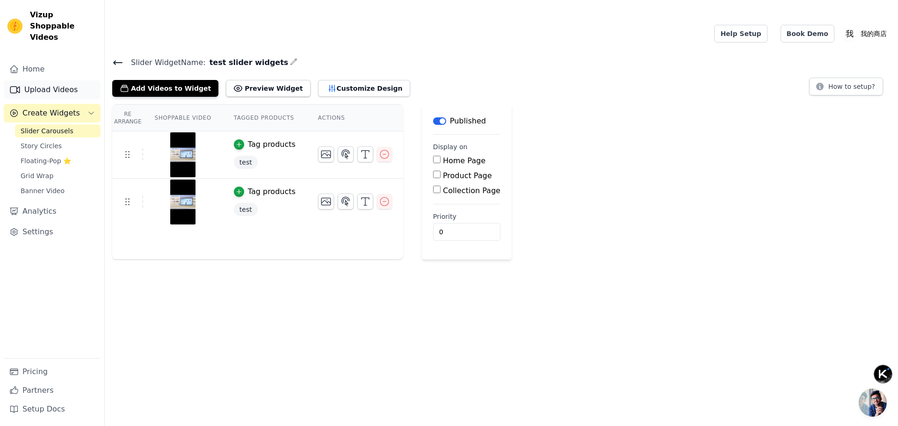
click at [53, 82] on link "Upload Videos" at bounding box center [52, 89] width 97 height 19
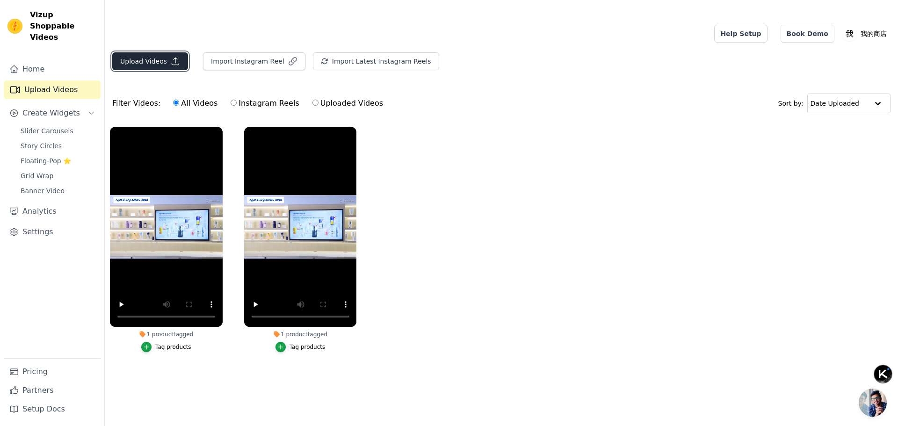
click at [129, 52] on button "Upload Videos" at bounding box center [150, 61] width 76 height 18
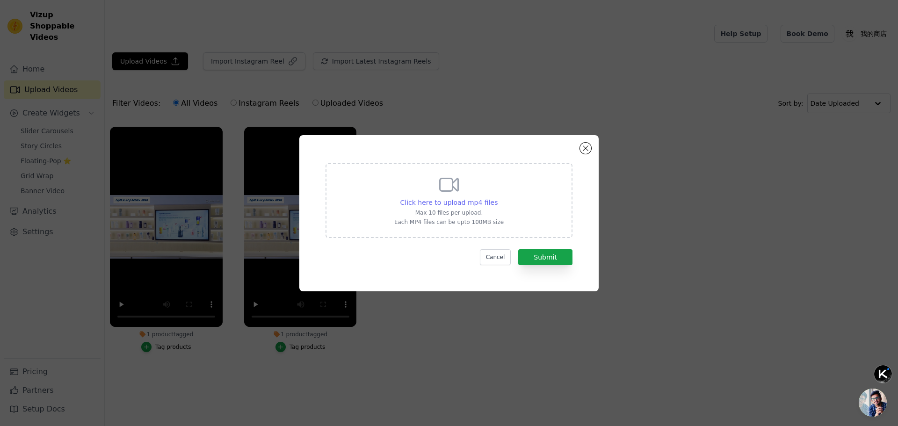
click at [460, 199] on span "Click here to upload mp4 files" at bounding box center [450, 202] width 98 height 7
click at [497, 198] on input "Click here to upload mp4 files Max 10 files per upload. Each MP4 files can be u…" at bounding box center [497, 197] width 0 height 0
type input "C:\fakepath\JC-25A（25D）打冰.mp4"
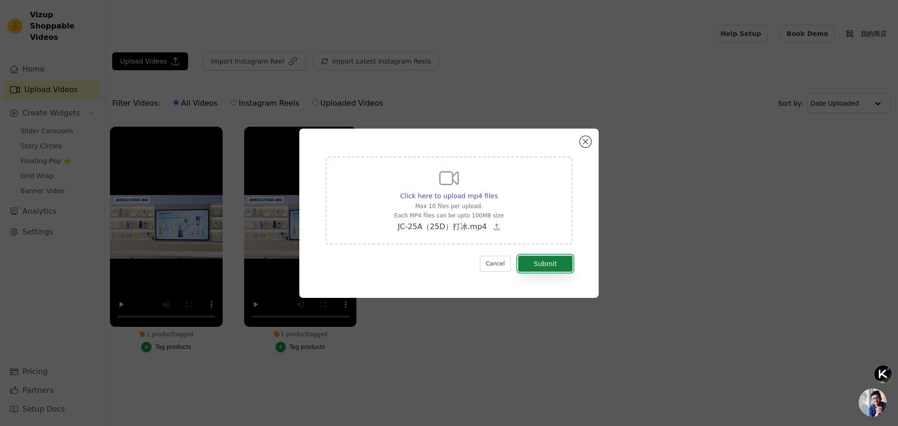
click at [558, 265] on button "Submit" at bounding box center [545, 264] width 54 height 16
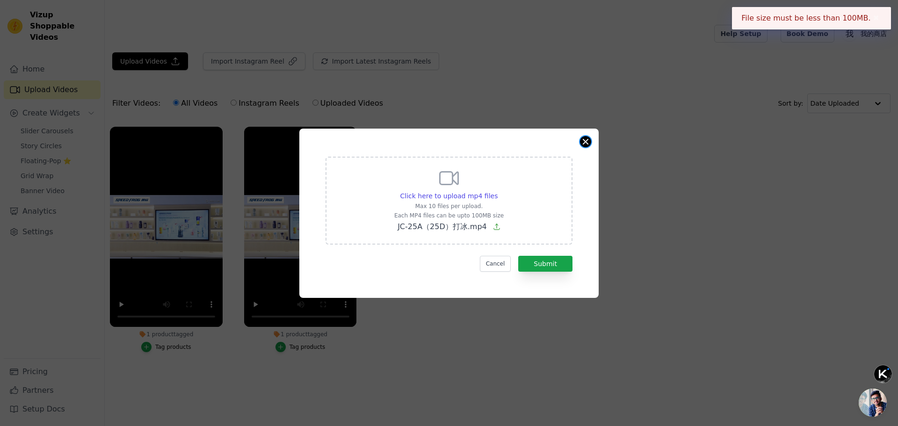
click at [586, 141] on button "Close modal" at bounding box center [585, 141] width 11 height 11
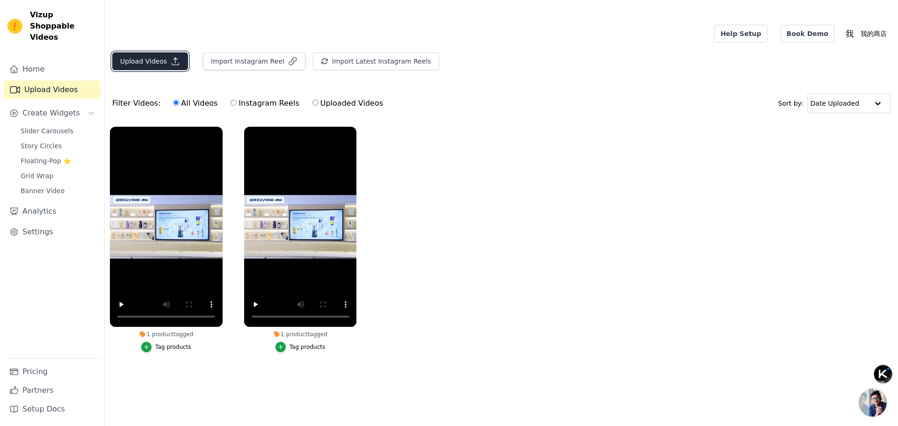
click at [141, 52] on button "Upload Videos" at bounding box center [150, 61] width 76 height 18
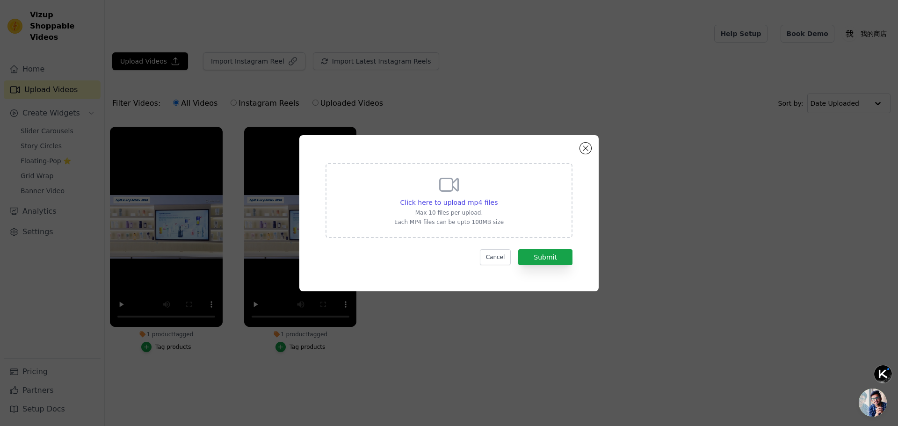
click at [466, 212] on p "Max 10 files per upload." at bounding box center [449, 212] width 110 height 7
click at [497, 198] on input "Click here to upload mp4 files Max 10 files per upload. Each MP4 files can be u…" at bounding box center [497, 197] width 0 height 0
click at [591, 147] on div "Click here to upload mp4 files Max 10 files per upload. Each MP4 files can be u…" at bounding box center [448, 213] width 299 height 156
click at [585, 146] on button "Close modal" at bounding box center [585, 148] width 11 height 11
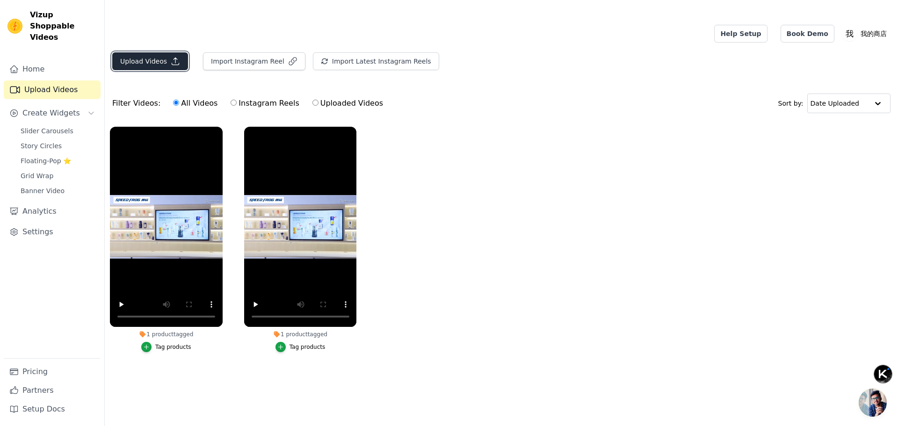
click at [142, 52] on button "Upload Videos" at bounding box center [150, 61] width 76 height 18
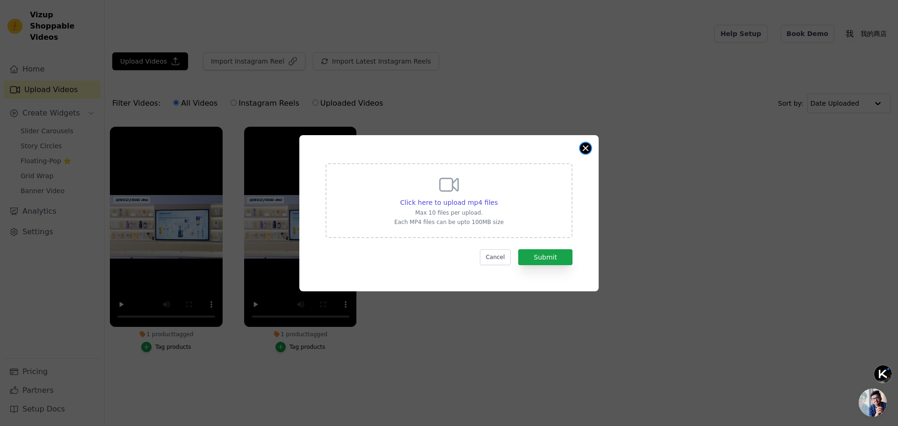
click at [584, 146] on button "Close modal" at bounding box center [585, 148] width 11 height 11
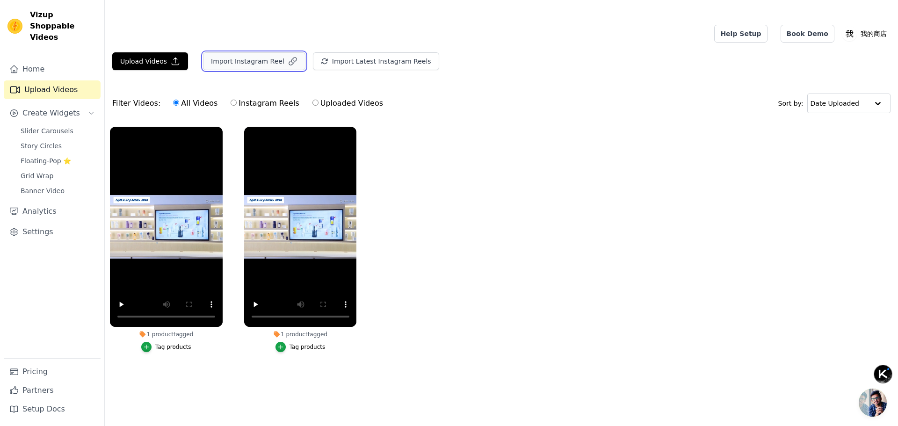
click at [255, 52] on button "Import Instagram Reel" at bounding box center [254, 61] width 102 height 18
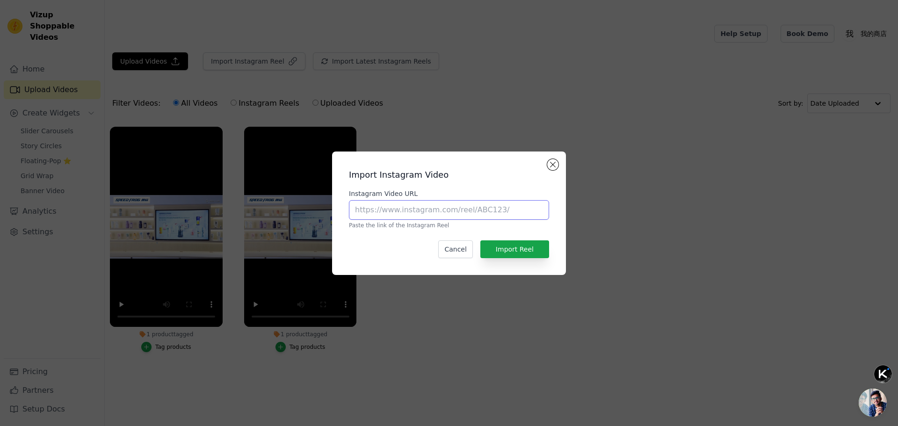
click at [469, 208] on input "Instagram Video URL" at bounding box center [449, 210] width 200 height 20
paste input "https://www.tiktok.com/@tashha_s/video/7511409425832267064?is_from_webapp=1&sen…"
type input "https://www.tiktok.com/@tashha_s/video/7511409425832267064?is_from_webapp=1&sen…"
click at [512, 247] on button "Import Reel" at bounding box center [515, 250] width 69 height 18
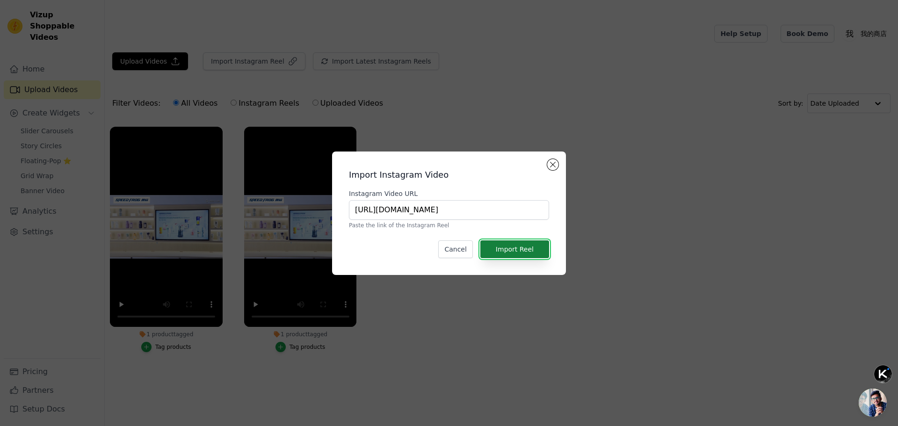
scroll to position [0, 0]
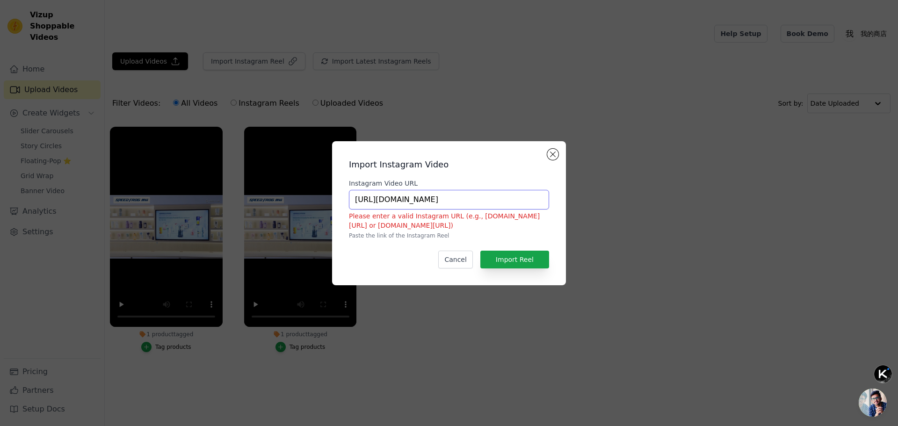
click at [482, 201] on input "https://www.tiktok.com/@tashha_s/video/7511409425832267064?is_from_webapp=1&sen…" at bounding box center [449, 200] width 200 height 20
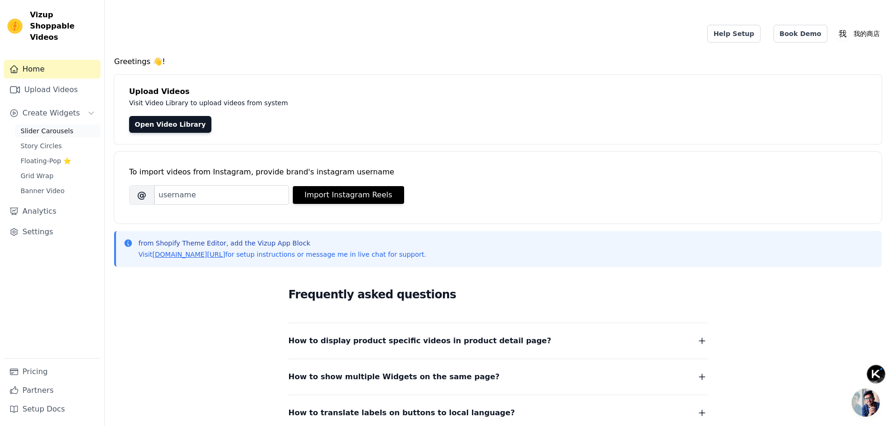
click at [55, 126] on span "Slider Carousels" at bounding box center [47, 130] width 53 height 9
